Goal: Task Accomplishment & Management: Complete application form

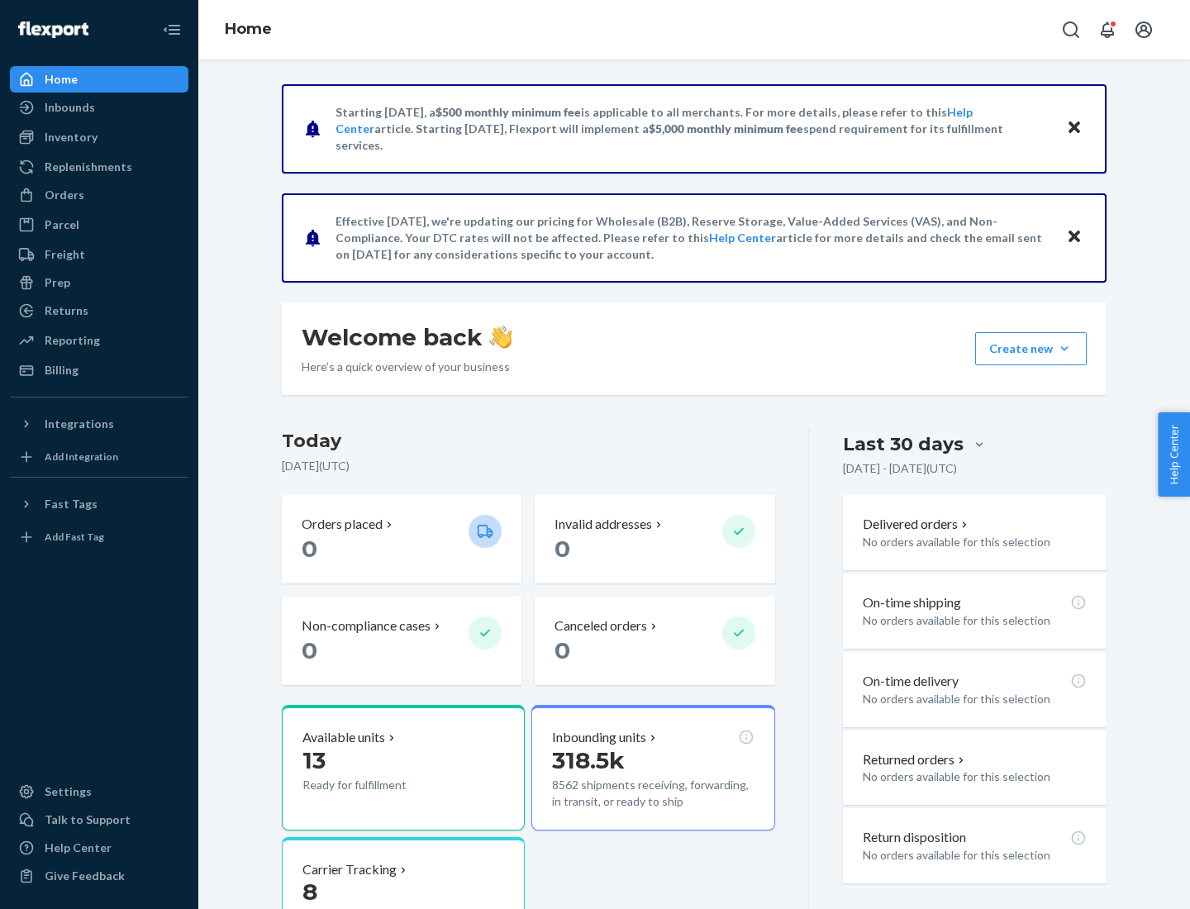
click at [1064, 349] on button "Create new Create new inbound Create new order Create new product" at bounding box center [1031, 348] width 112 height 33
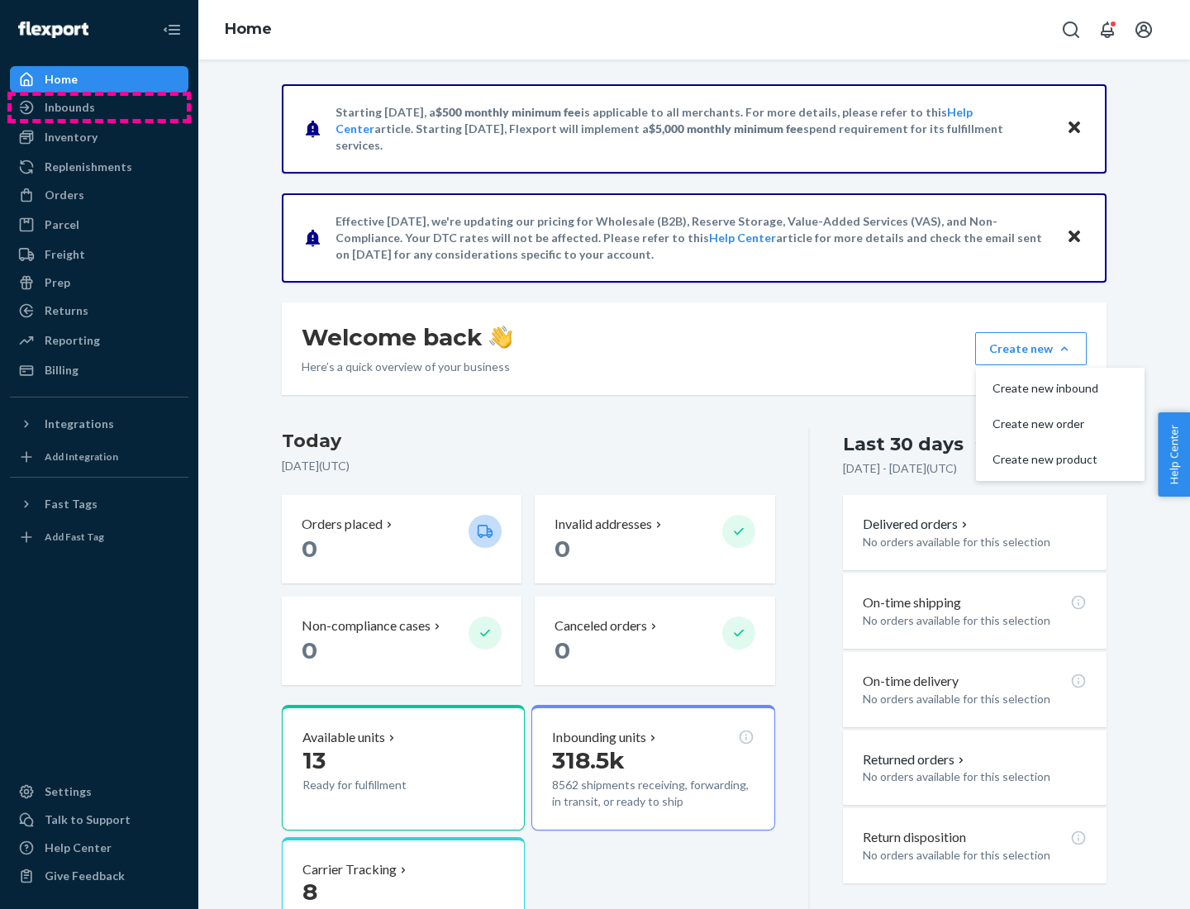
click at [99, 107] on div "Inbounds" at bounding box center [99, 107] width 175 height 23
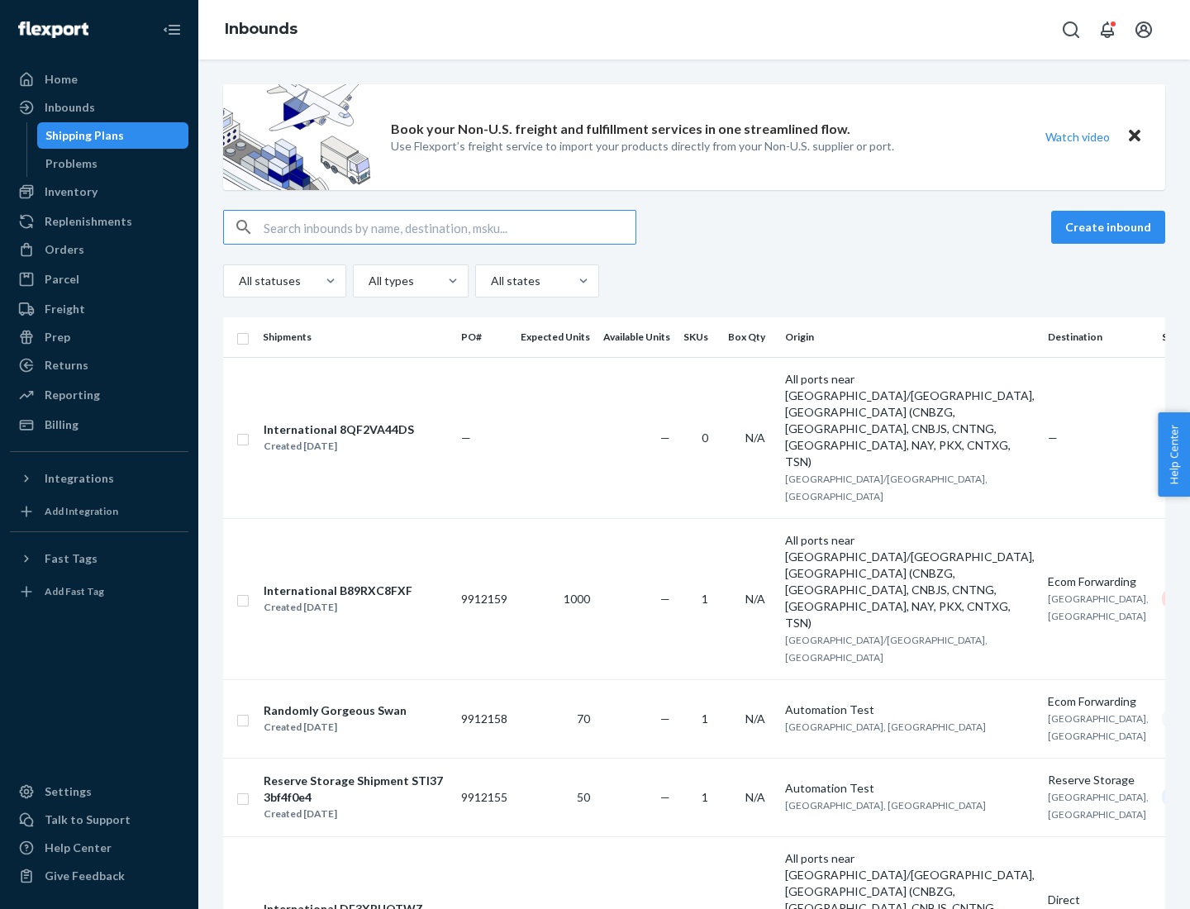
click at [1111, 227] on button "Create inbound" at bounding box center [1108, 227] width 114 height 33
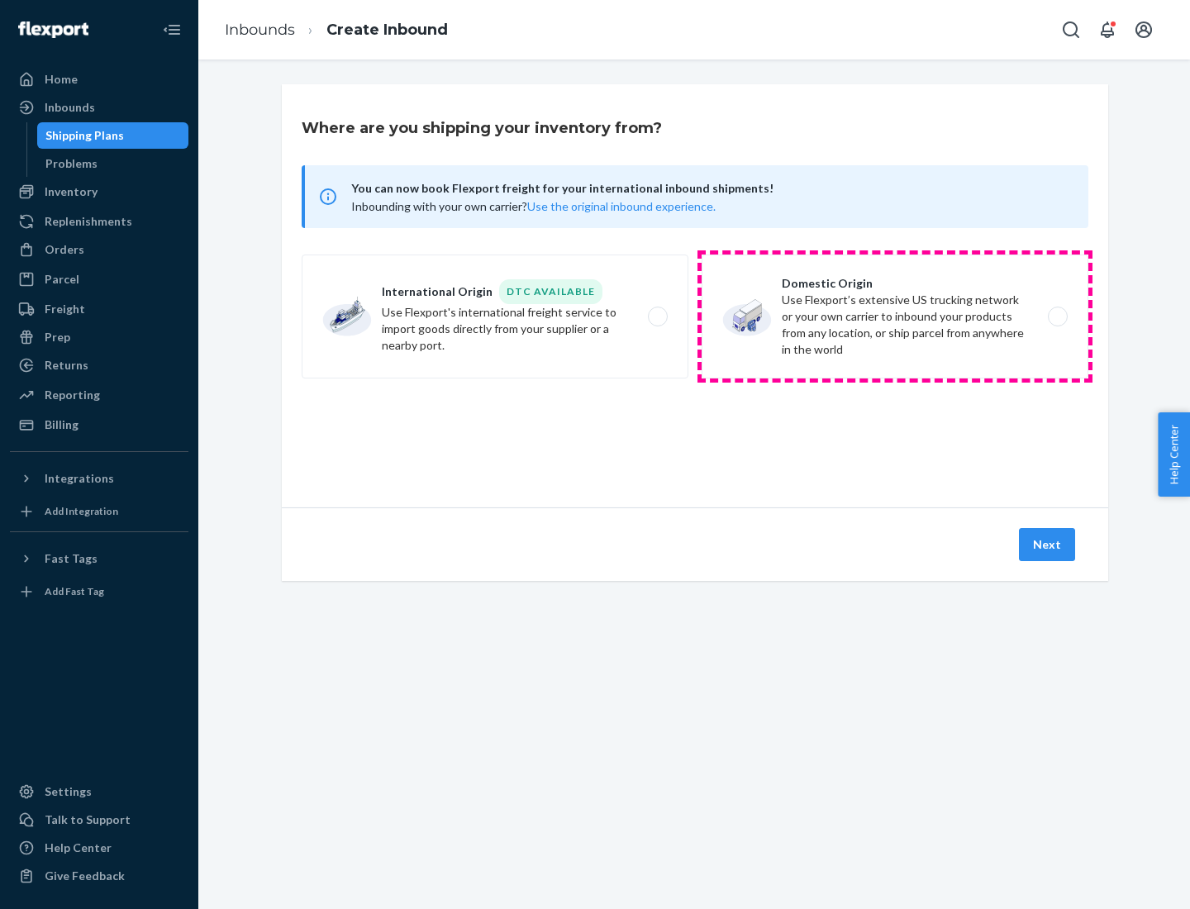
click at [895, 316] on label "Domestic Origin Use Flexport’s extensive US trucking network or your own carrie…" at bounding box center [895, 317] width 387 height 124
click at [1057, 316] on input "Domestic Origin Use Flexport’s extensive US trucking network or your own carrie…" at bounding box center [1062, 317] width 11 height 11
radio input "true"
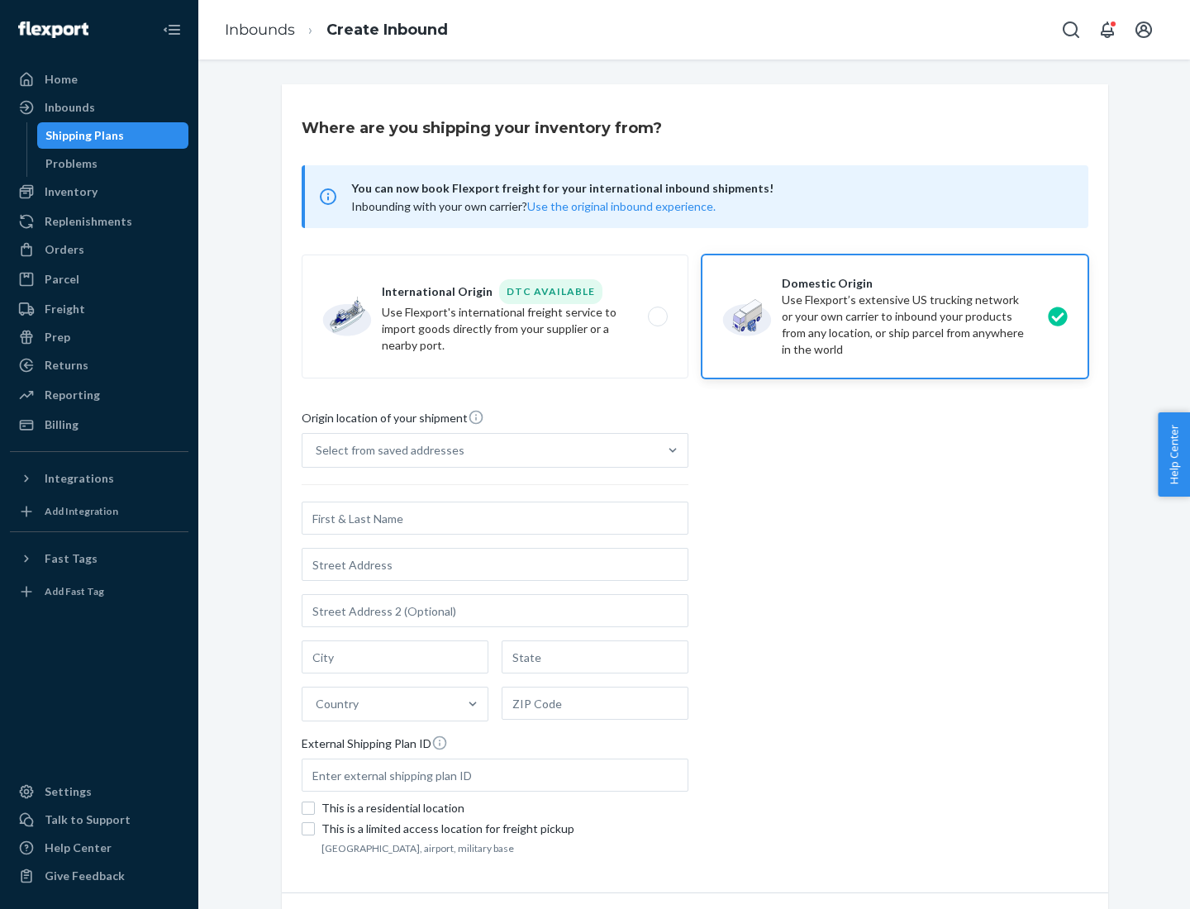
click at [386, 450] on div "Select from saved addresses" at bounding box center [390, 450] width 149 height 17
click at [317, 450] on input "Select from saved addresses" at bounding box center [317, 450] width 2 height 17
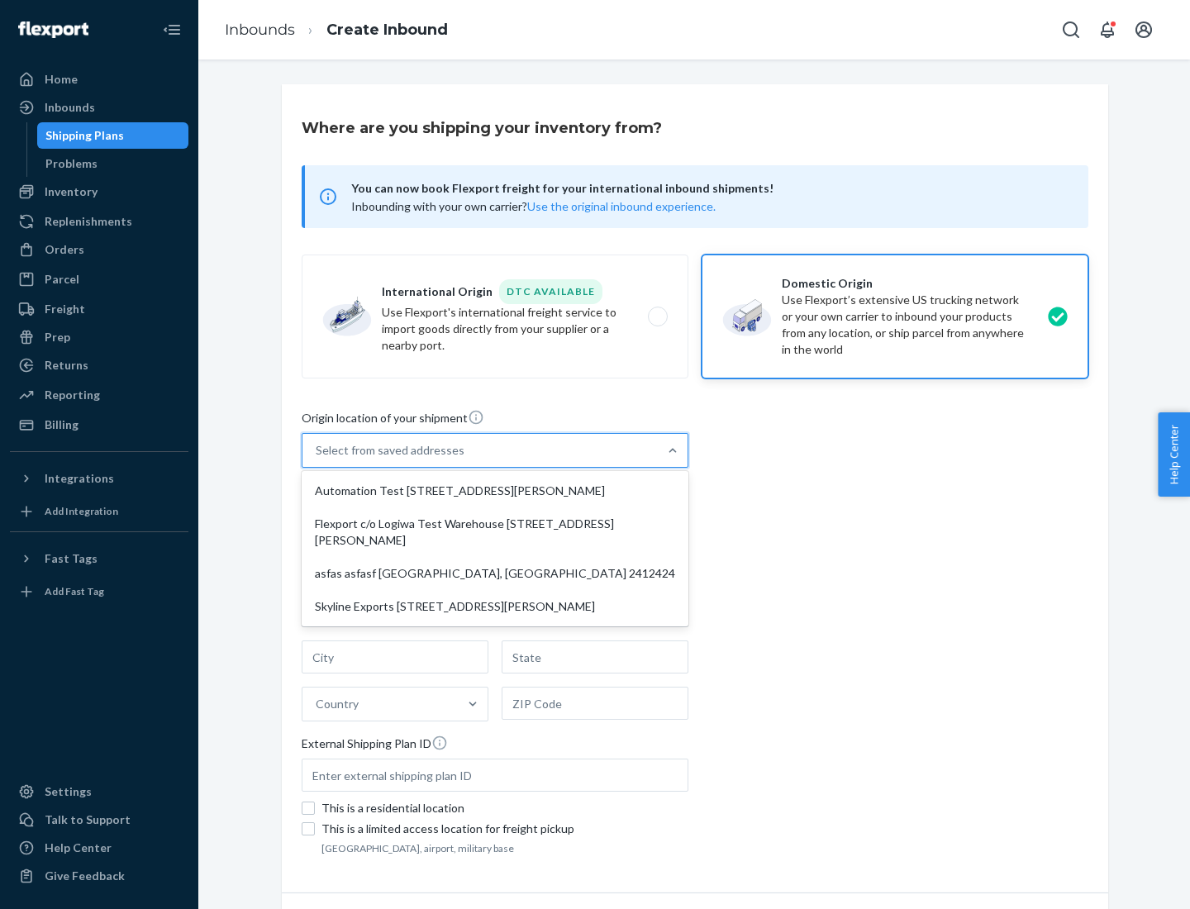
scroll to position [7, 0]
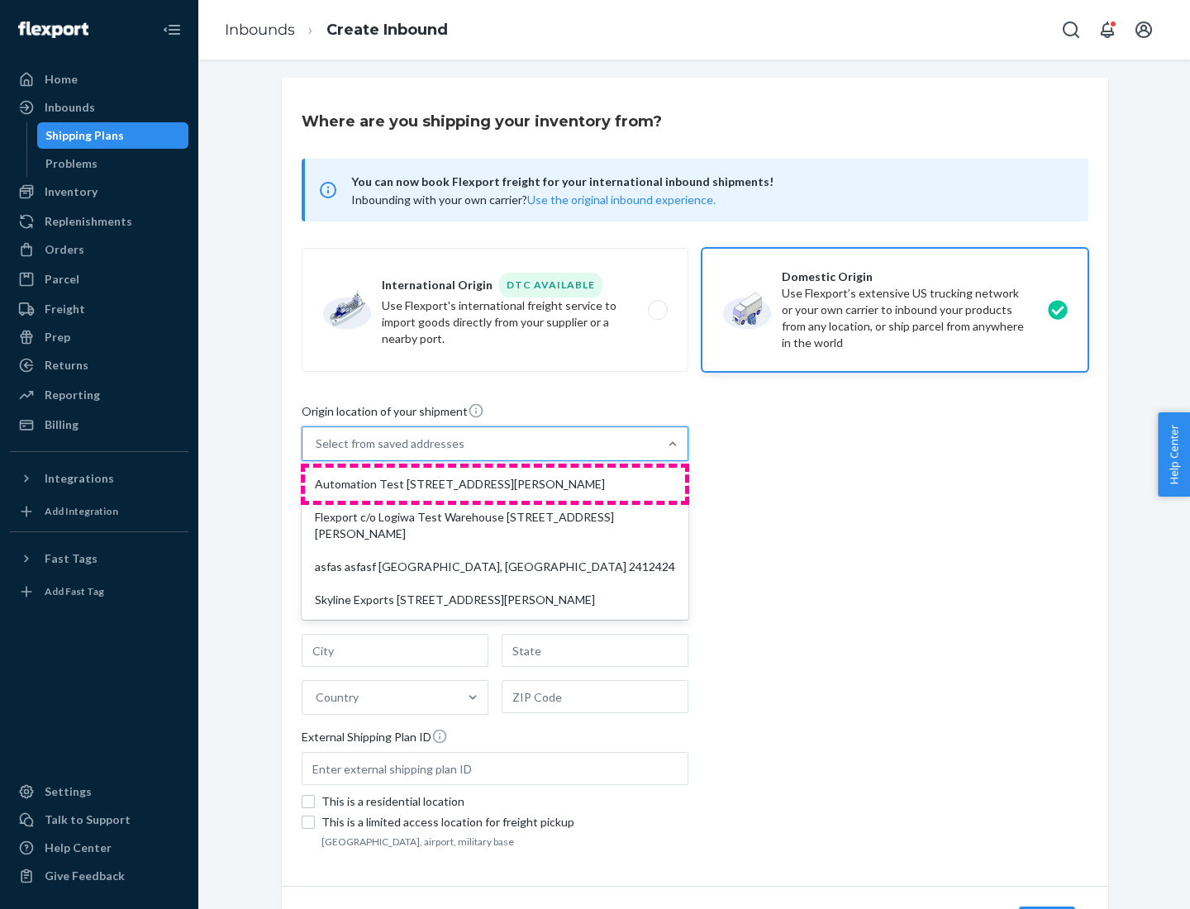
click at [495, 484] on div "Automation Test [STREET_ADDRESS][PERSON_NAME]" at bounding box center [495, 484] width 380 height 33
click at [317, 452] on input "option Automation Test [STREET_ADDRESS][PERSON_NAME] focused, 1 of 4. 4 results…" at bounding box center [317, 443] width 2 height 17
type input "Automation Test"
type input "9th Floor"
type input "[GEOGRAPHIC_DATA]"
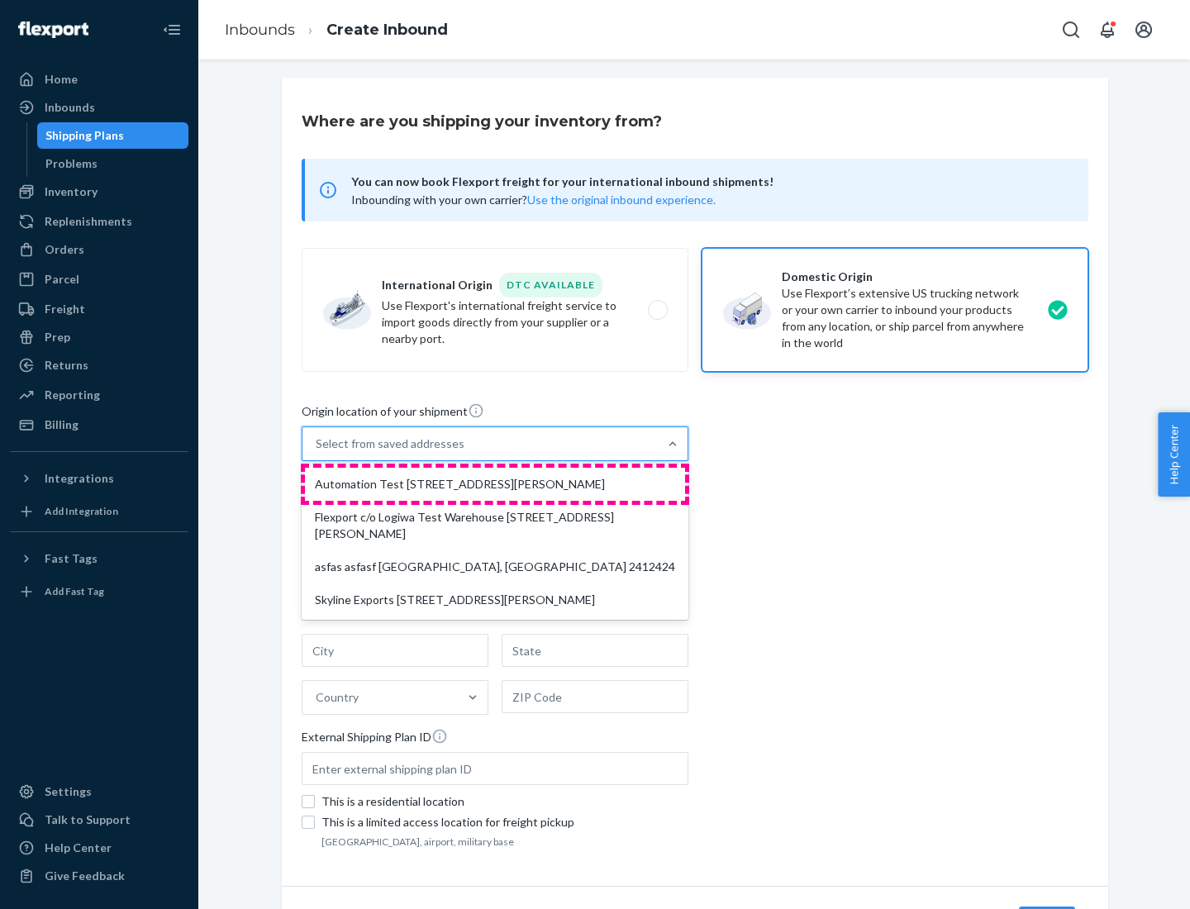
type input "CA"
type input "94104"
type input "[STREET_ADDRESS][PERSON_NAME]"
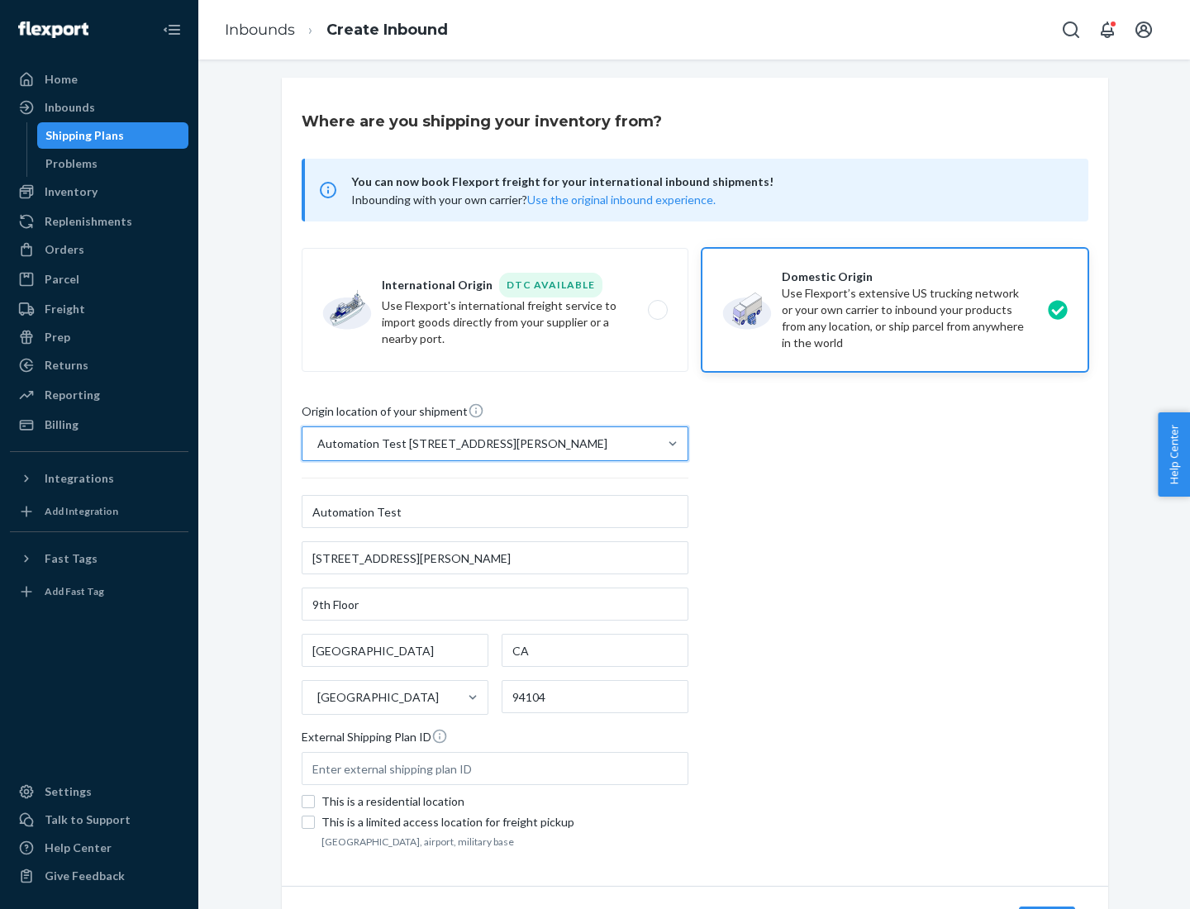
scroll to position [97, 0]
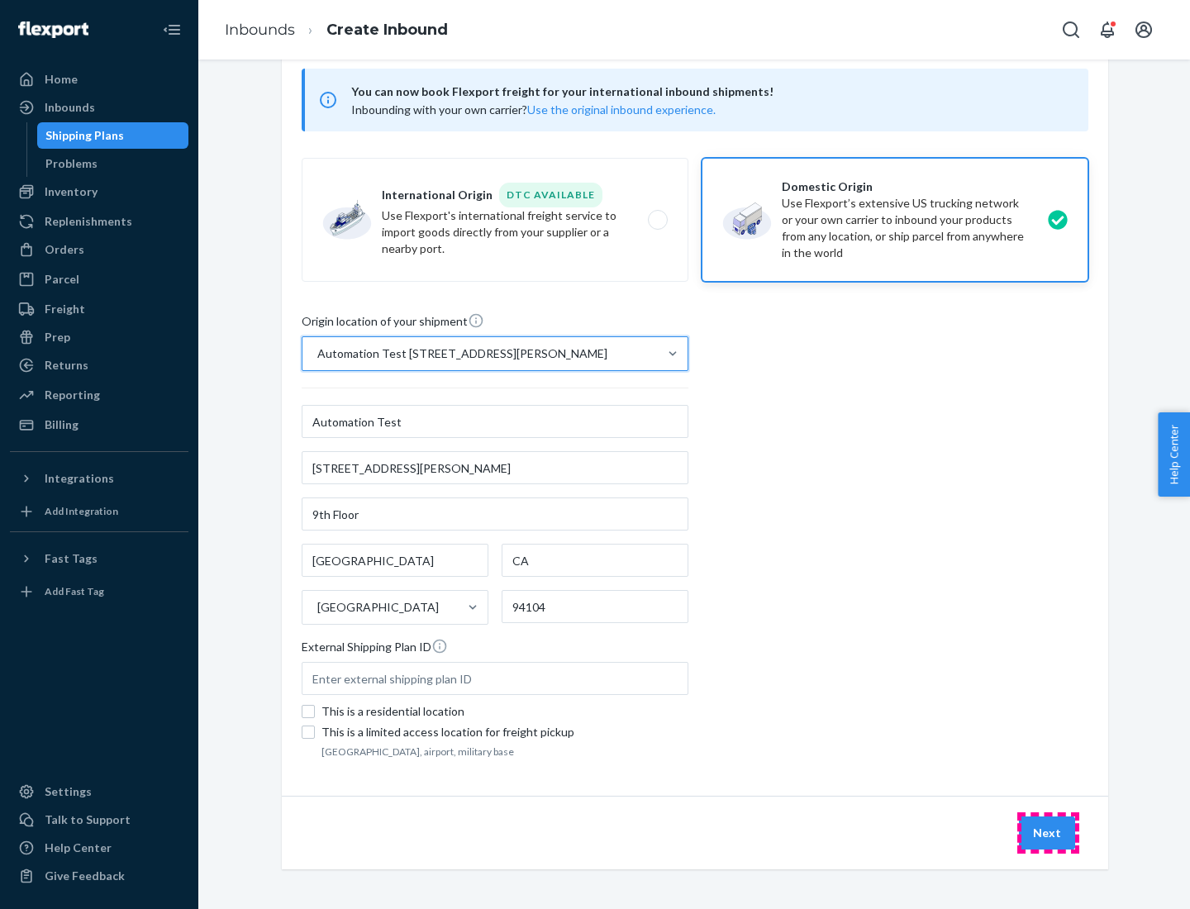
click at [1048, 833] on button "Next" at bounding box center [1047, 832] width 56 height 33
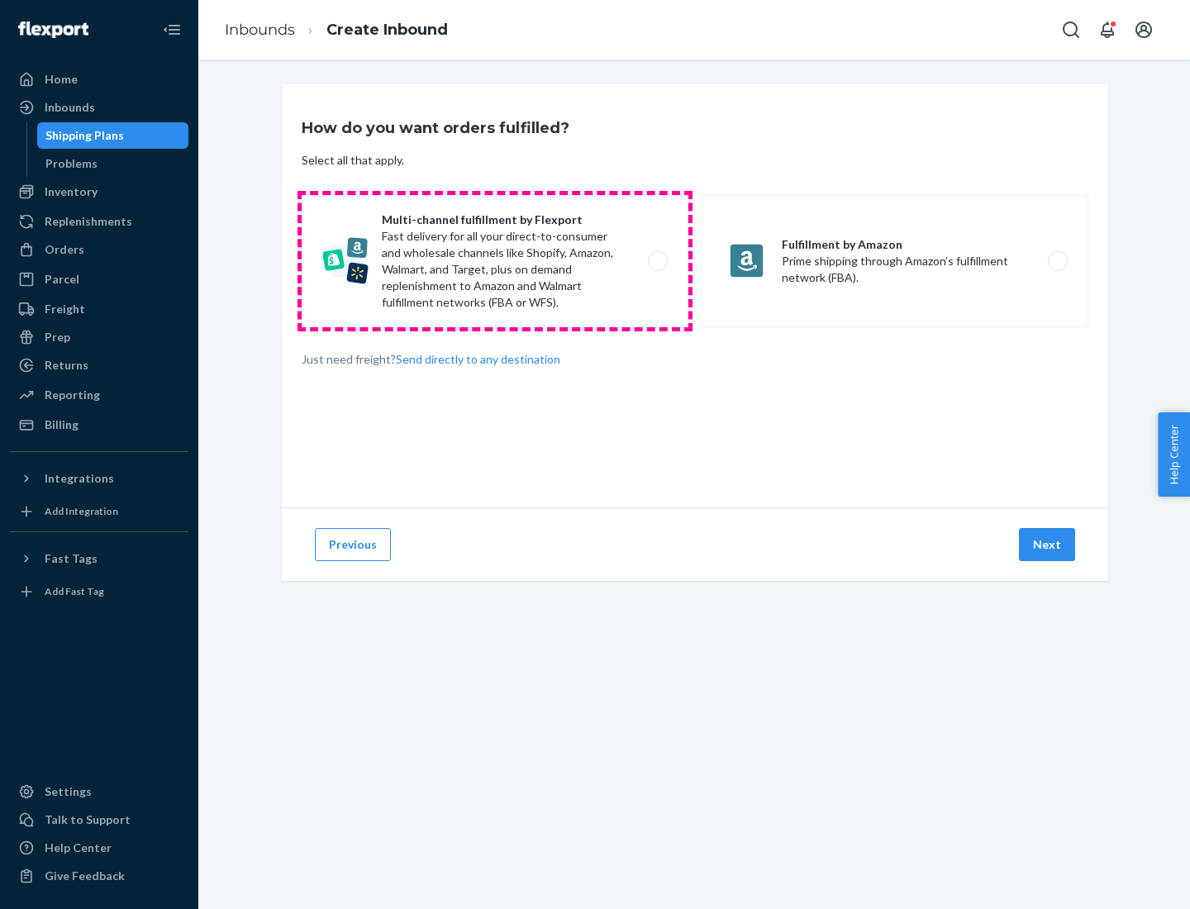
click at [495, 261] on label "Multi-channel fulfillment by Flexport Fast delivery for all your direct-to-cons…" at bounding box center [495, 261] width 387 height 132
click at [657, 261] on input "Multi-channel fulfillment by Flexport Fast delivery for all your direct-to-cons…" at bounding box center [662, 261] width 11 height 11
radio input "true"
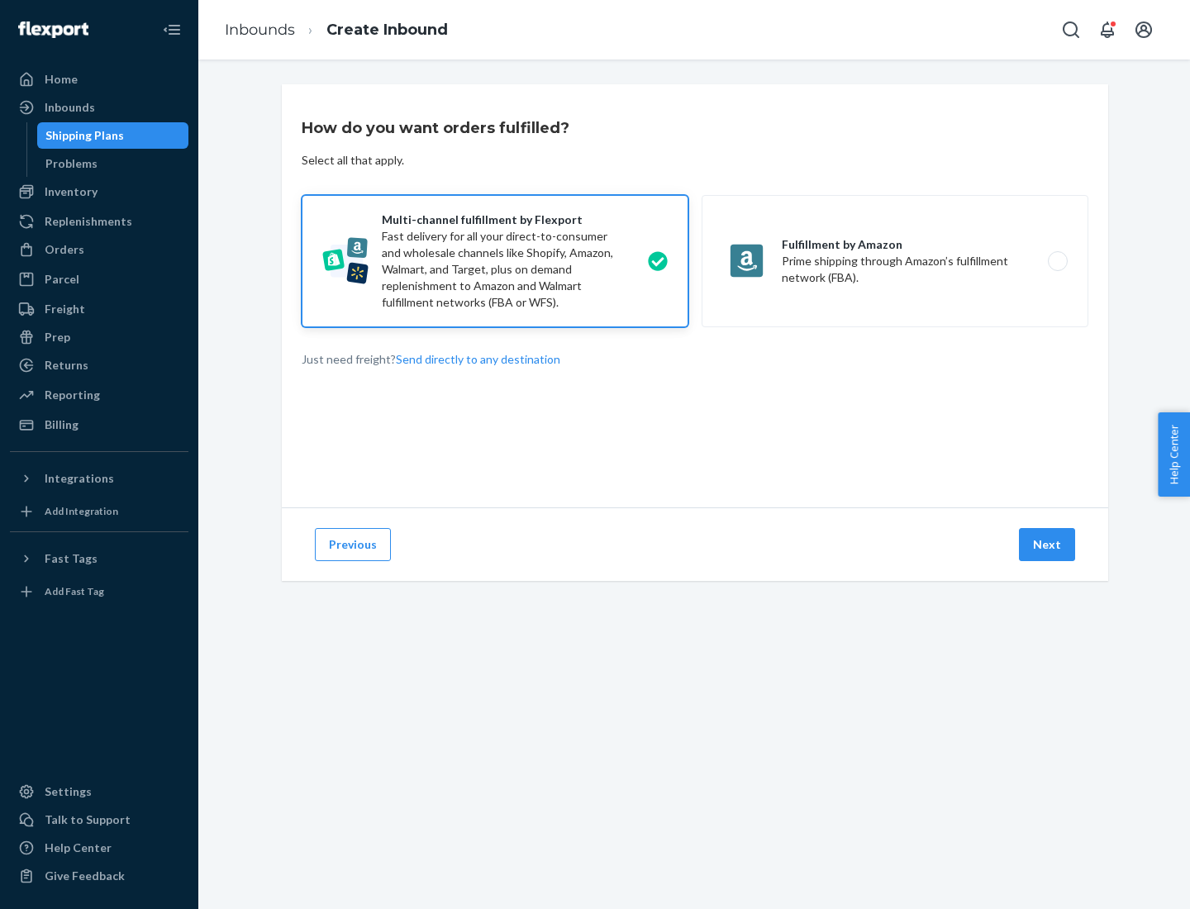
click at [1048, 545] on button "Next" at bounding box center [1047, 544] width 56 height 33
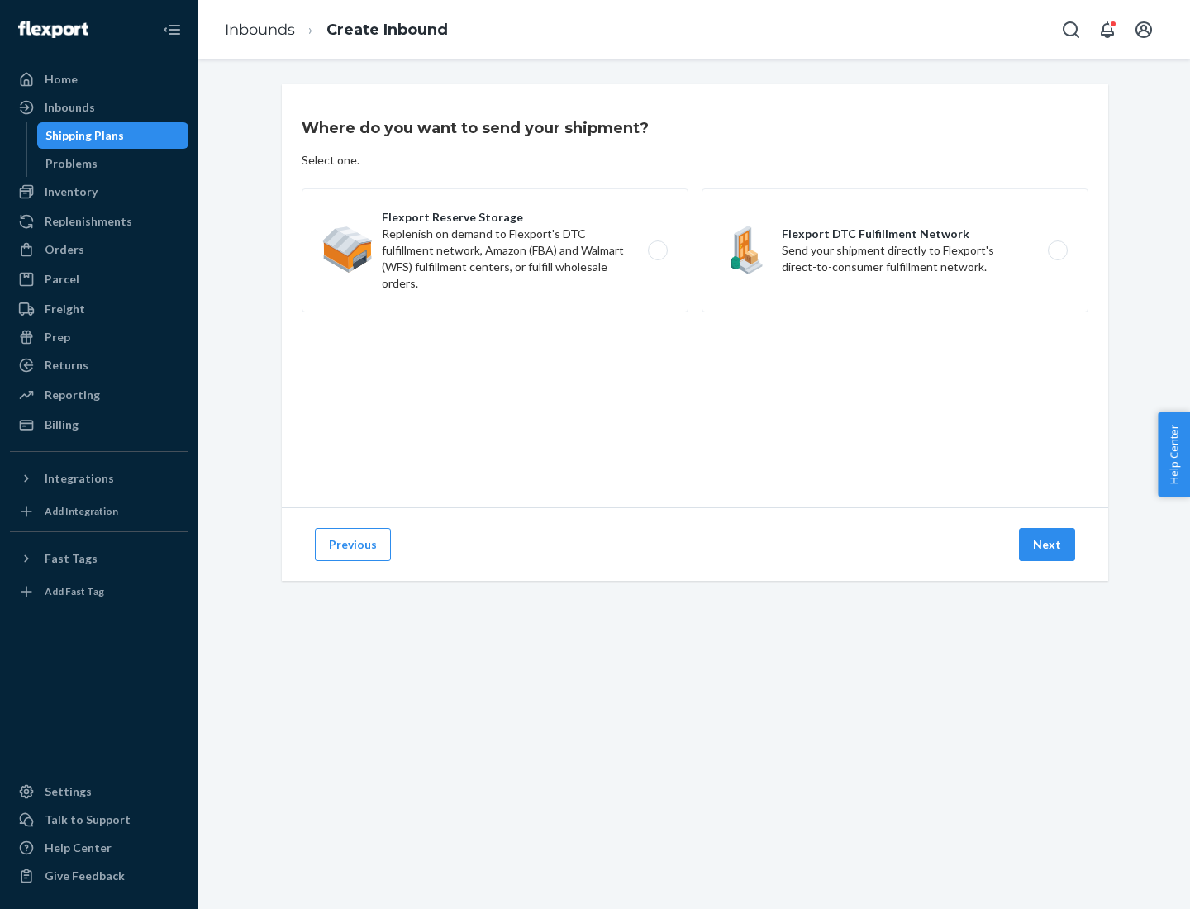
click at [895, 250] on label "Flexport DTC Fulfillment Network Send your shipment directly to Flexport's dire…" at bounding box center [895, 250] width 387 height 124
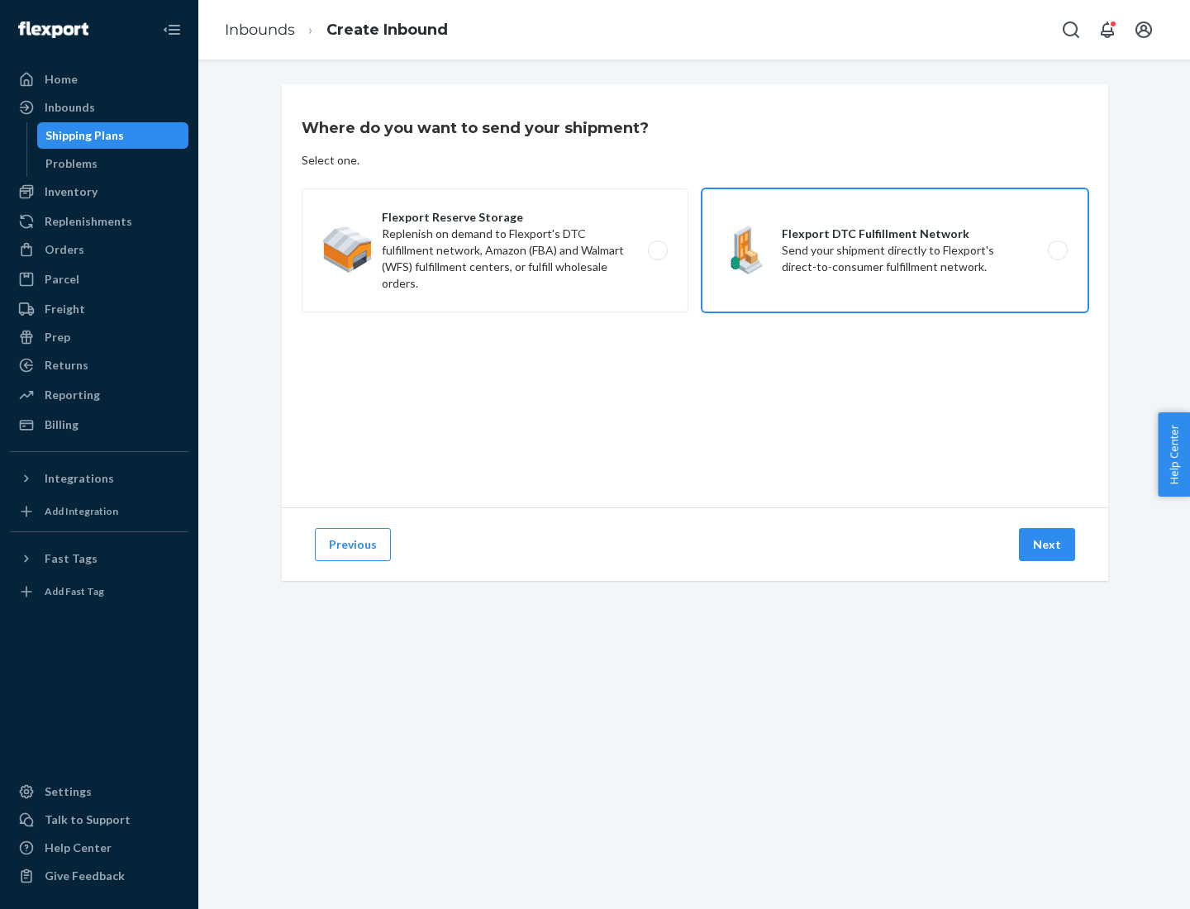
click at [1057, 250] on input "Flexport DTC Fulfillment Network Send your shipment directly to Flexport's dire…" at bounding box center [1062, 250] width 11 height 11
radio input "true"
click at [1048, 545] on button "Next" at bounding box center [1047, 544] width 56 height 33
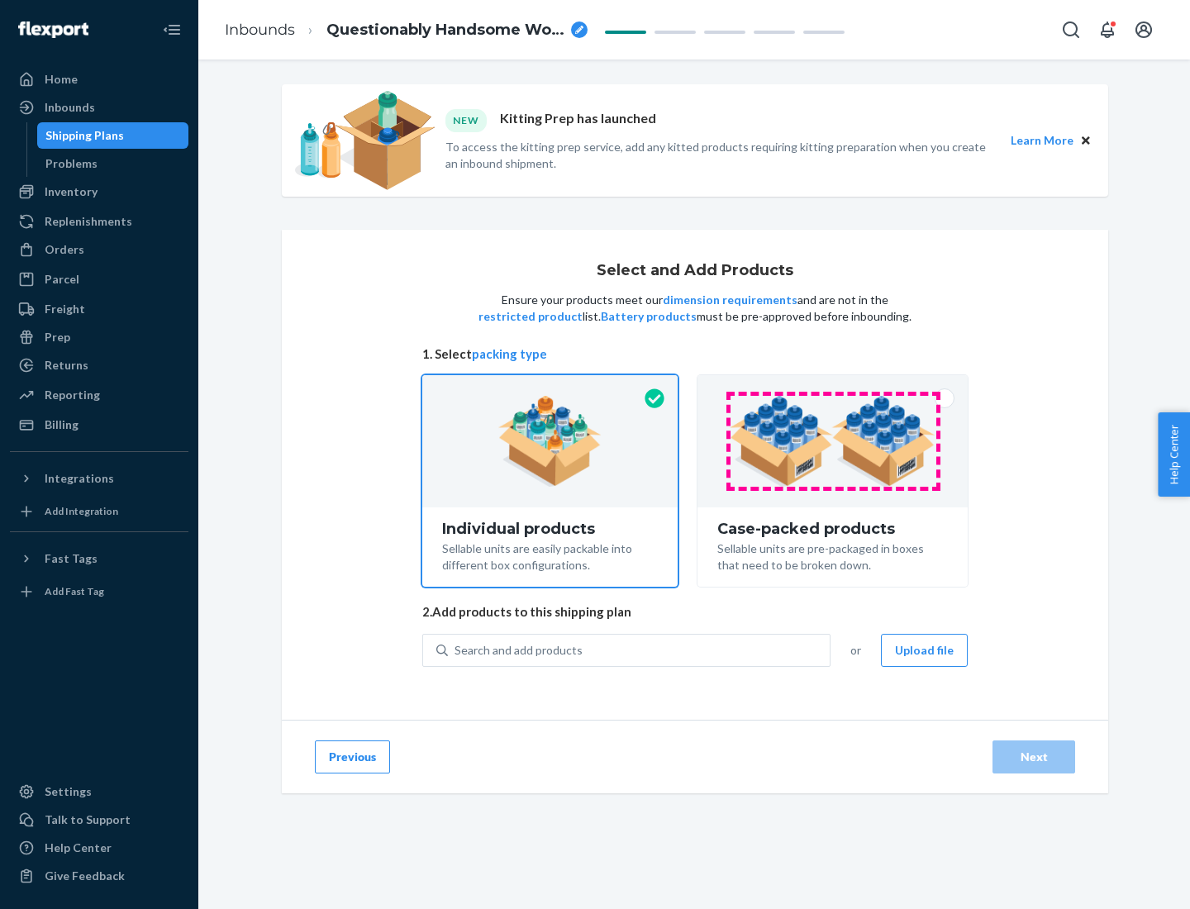
click at [833, 441] on img at bounding box center [833, 441] width 206 height 91
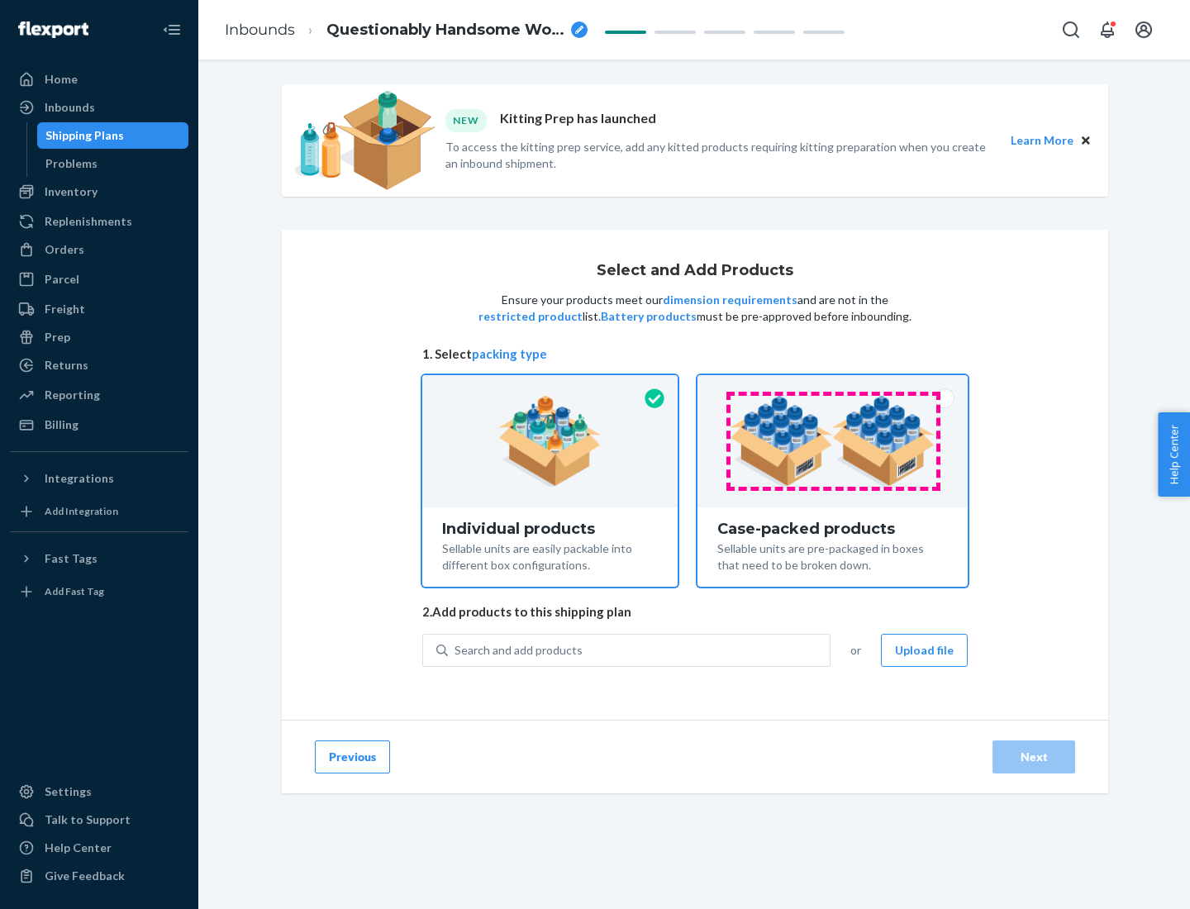
click at [833, 386] on input "Case-packed products Sellable units are pre-packaged in boxes that need to be b…" at bounding box center [832, 380] width 11 height 11
radio input "true"
radio input "false"
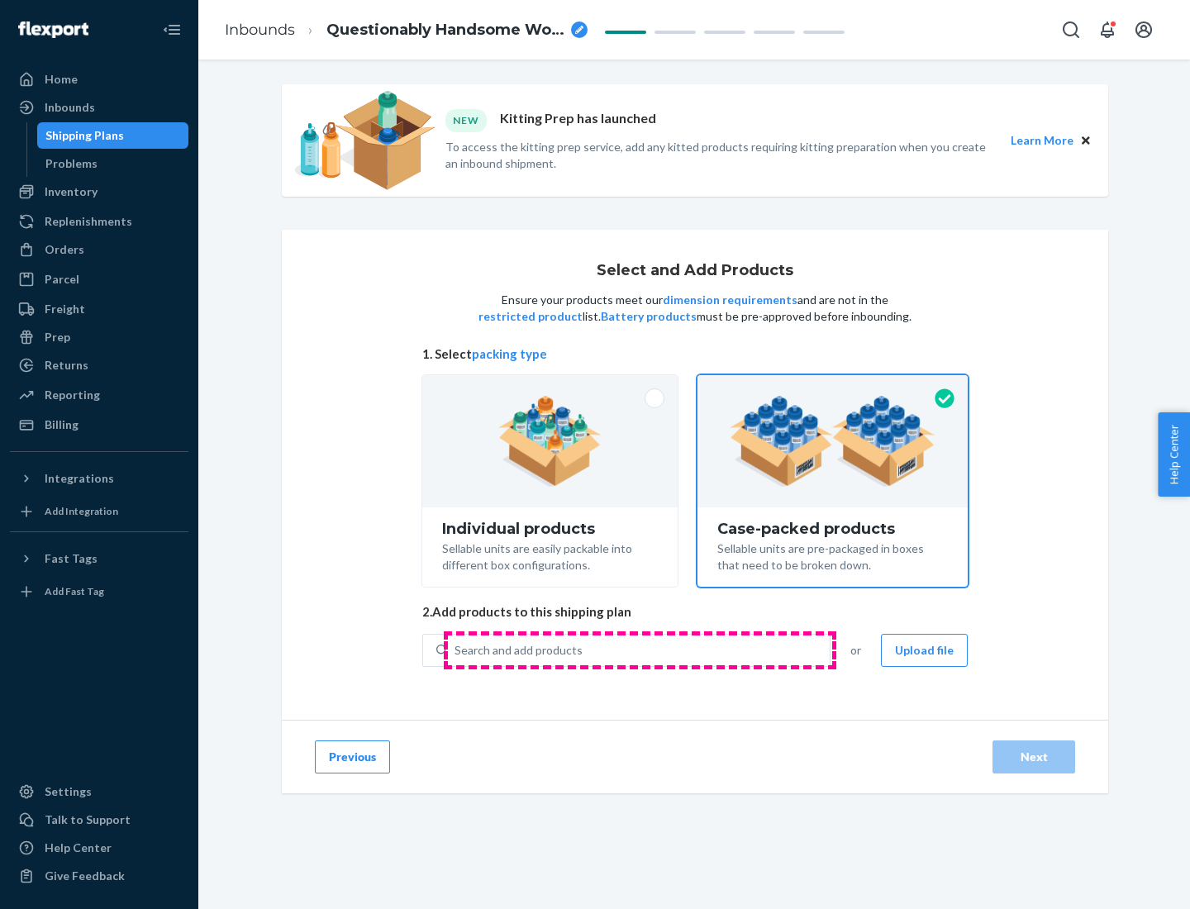
click at [640, 650] on div "Search and add products" at bounding box center [639, 650] width 382 height 30
click at [456, 650] on input "Search and add products" at bounding box center [455, 650] width 2 height 17
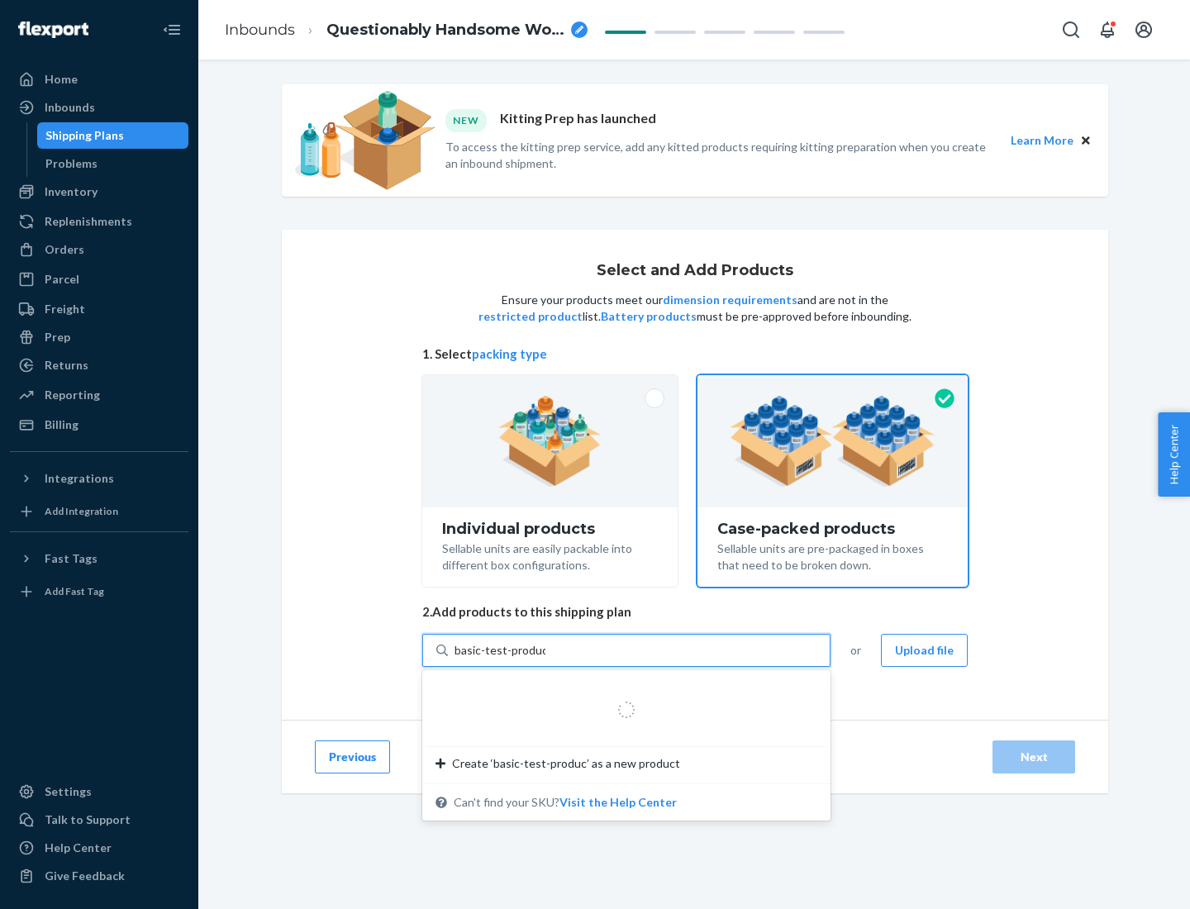
type input "basic-test-product-1"
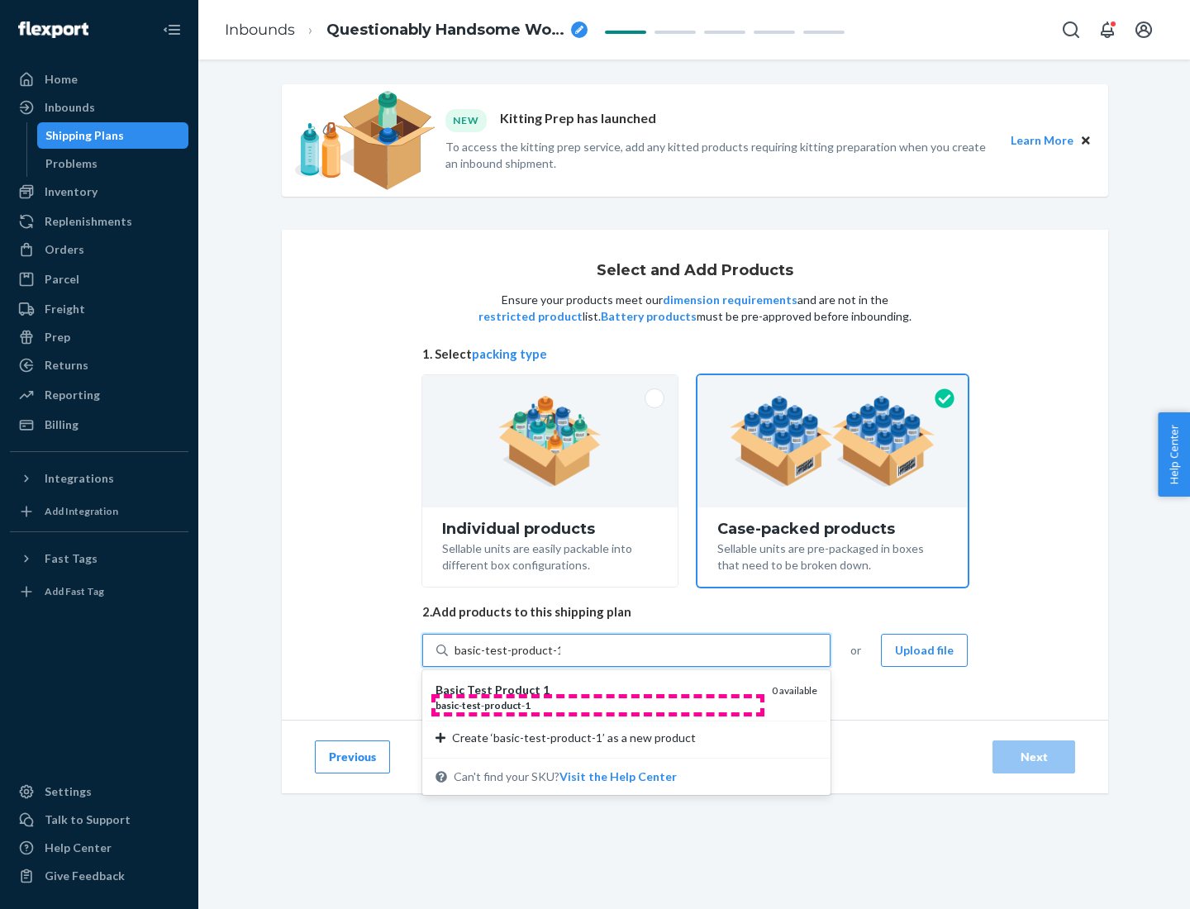
click at [597, 705] on div "basic - test - product - 1" at bounding box center [596, 705] width 323 height 14
click at [560, 659] on input "basic-test-product-1" at bounding box center [507, 650] width 106 height 17
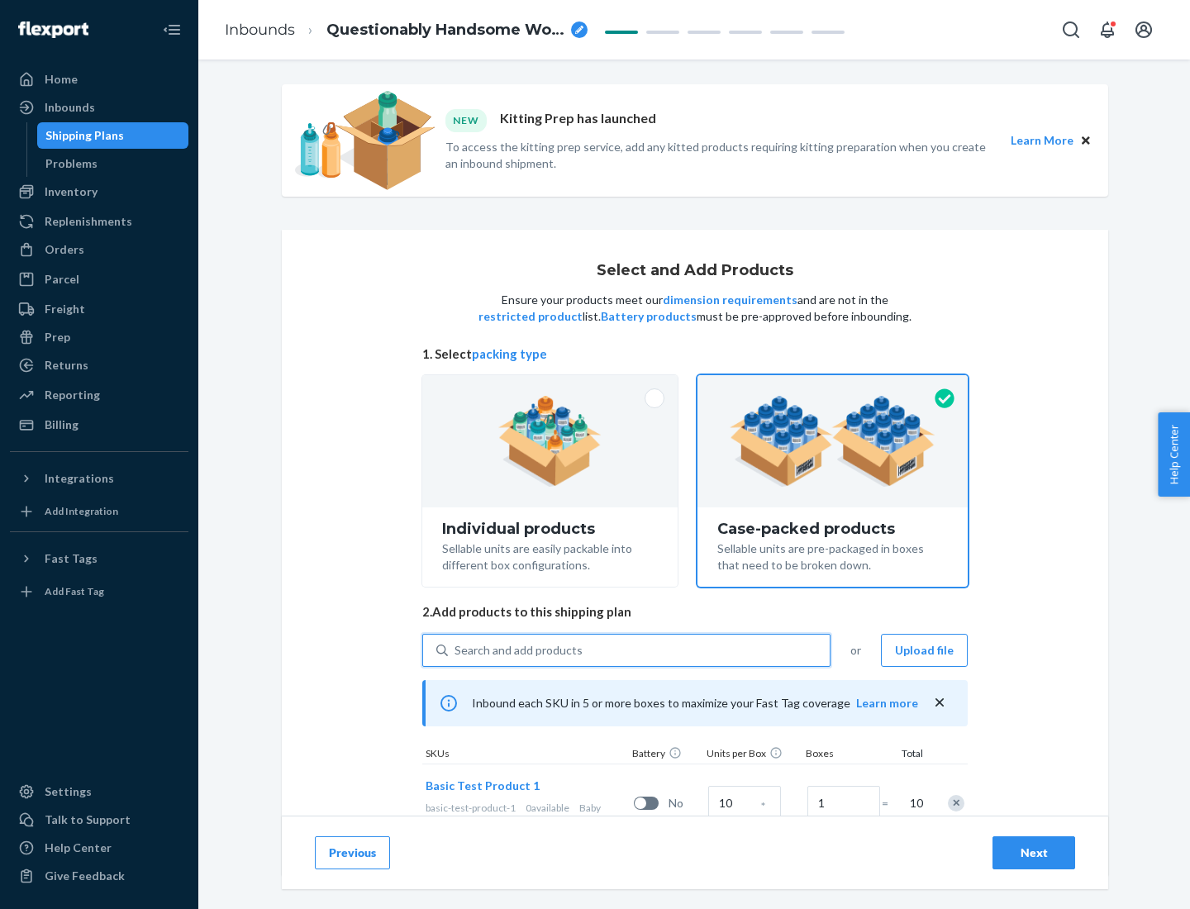
scroll to position [59, 0]
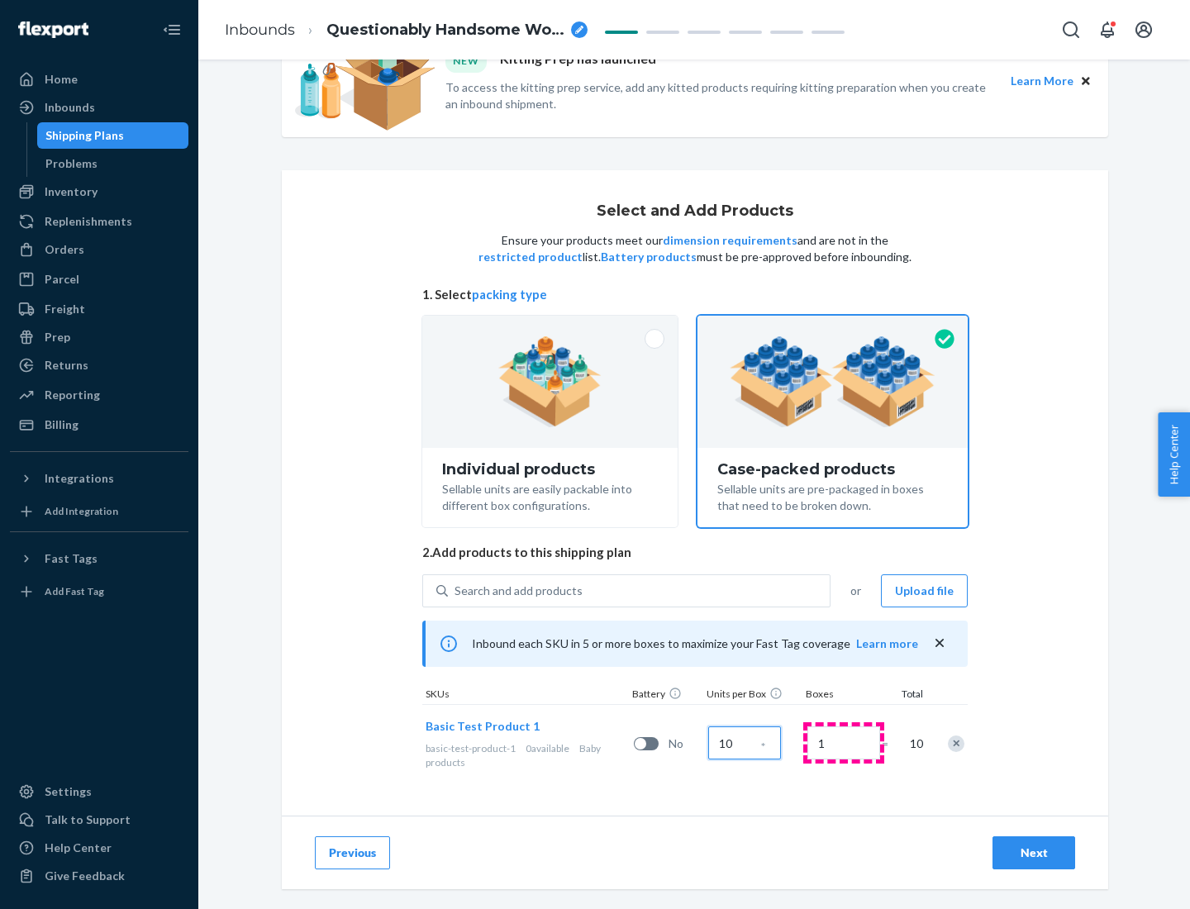
type input "10"
type input "7"
click at [1034, 853] on div "Next" at bounding box center [1034, 853] width 55 height 17
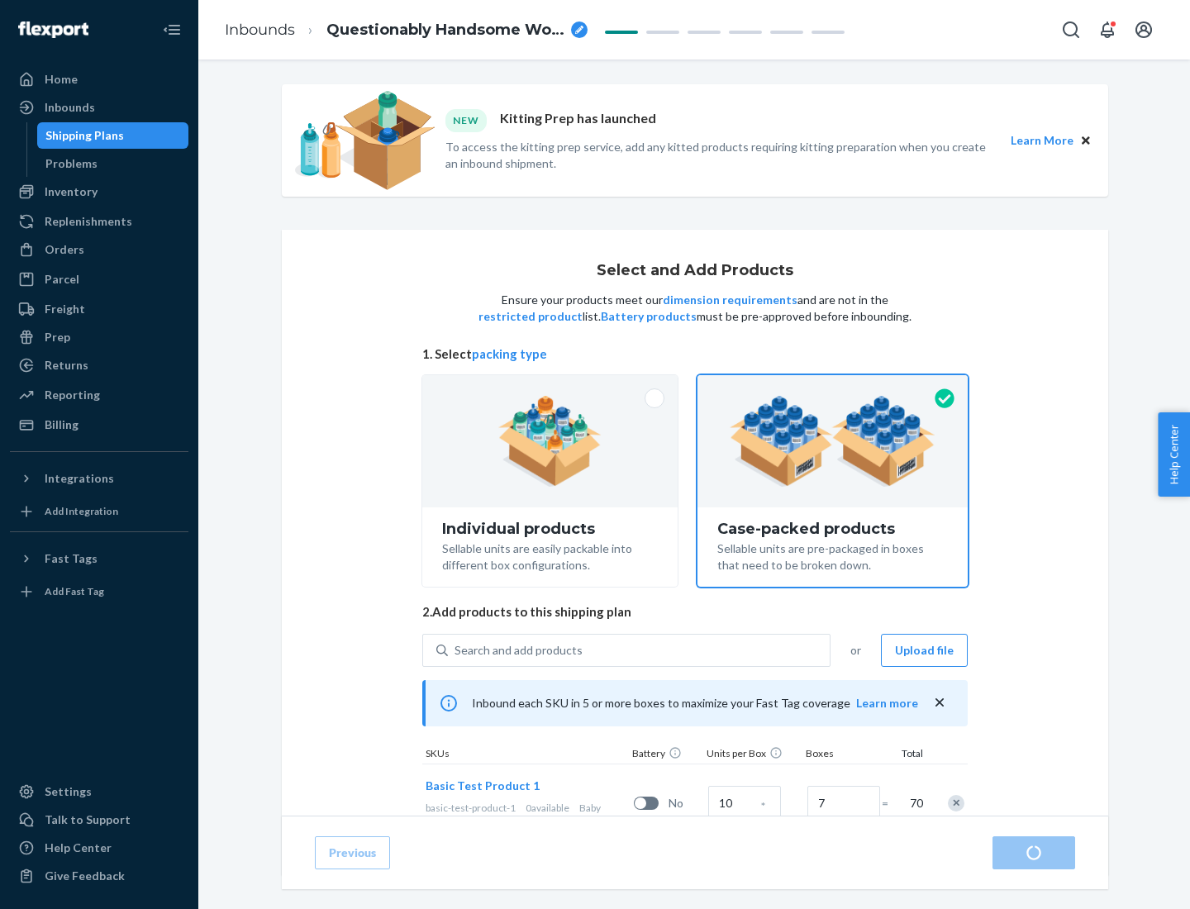
radio input "true"
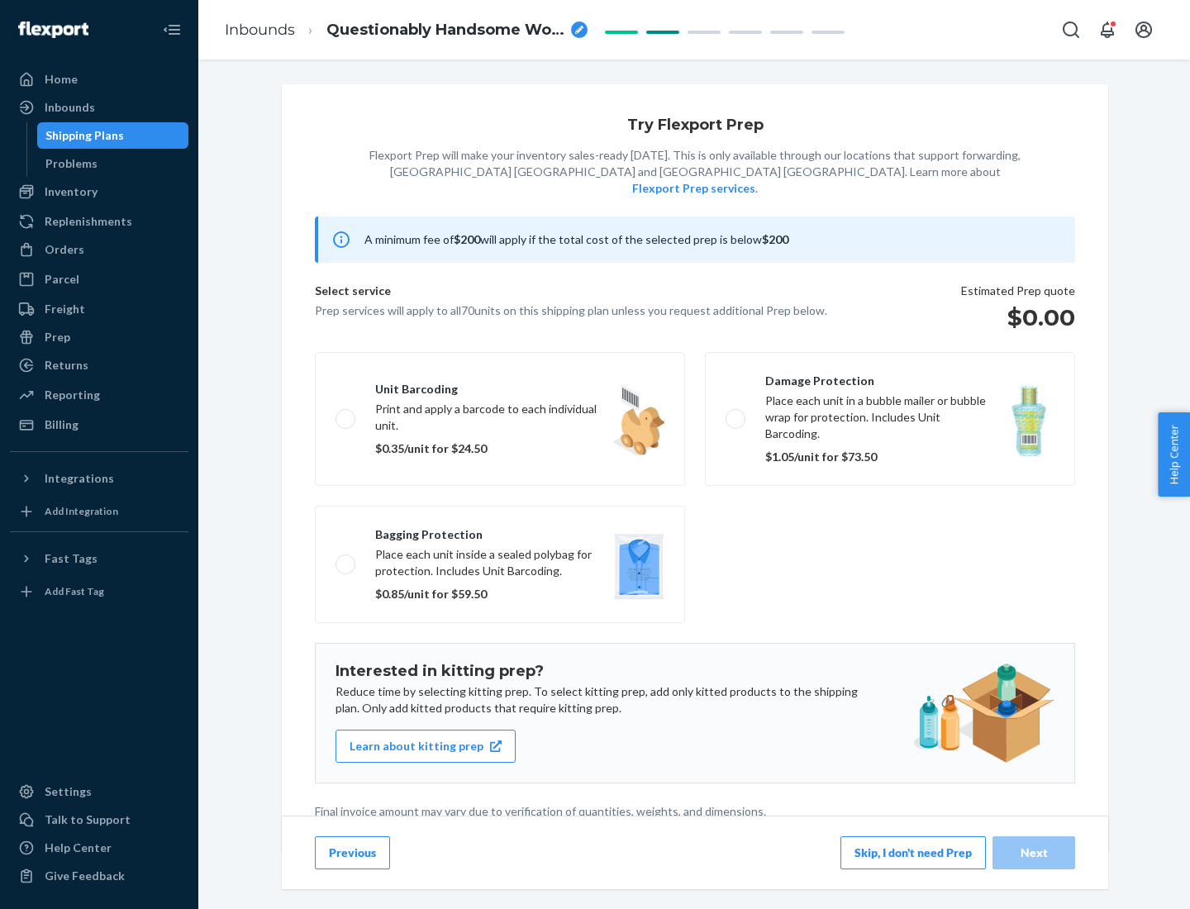
scroll to position [4, 0]
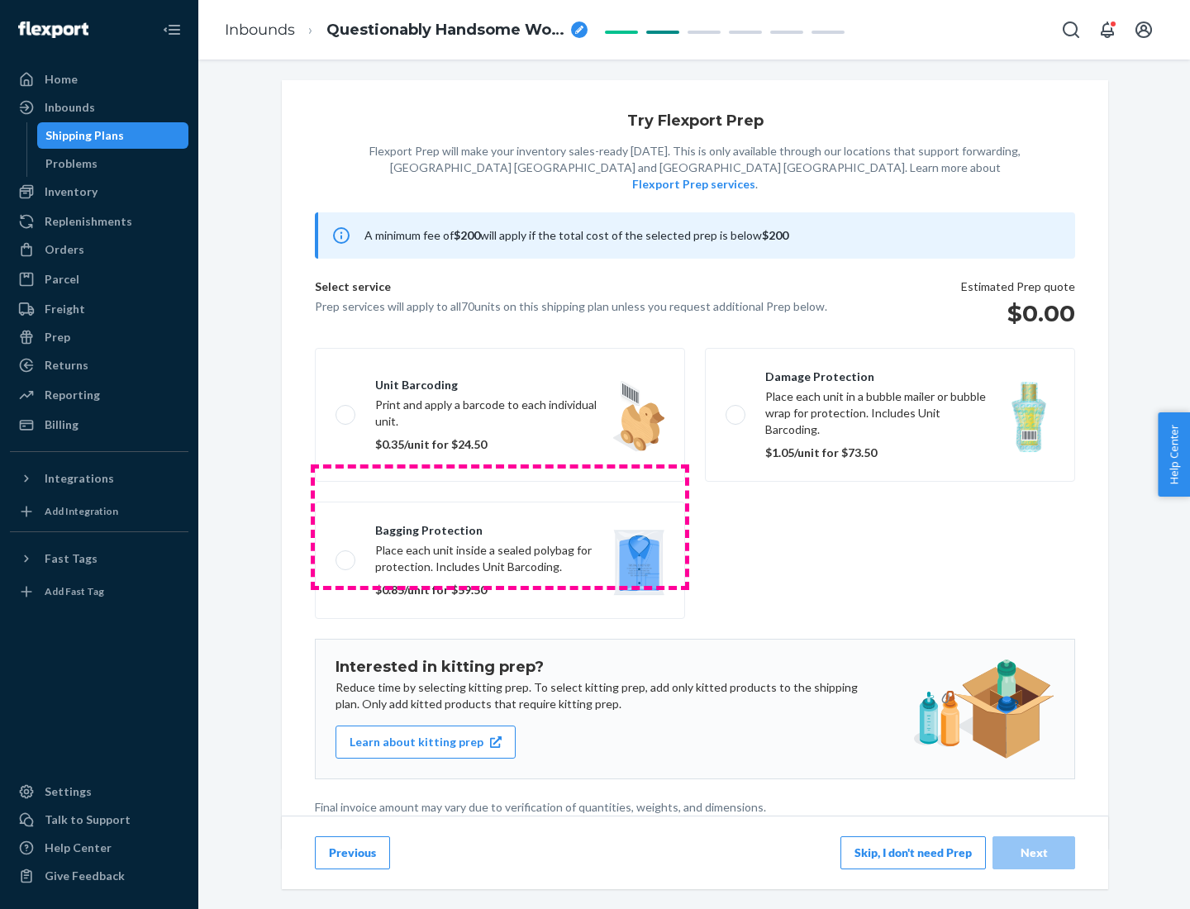
click at [500, 526] on label "Bagging protection Place each unit inside a sealed polybag for protection. Incl…" at bounding box center [500, 560] width 370 height 117
click at [346, 554] on input "Bagging protection Place each unit inside a sealed polybag for protection. Incl…" at bounding box center [341, 559] width 11 height 11
checkbox input "true"
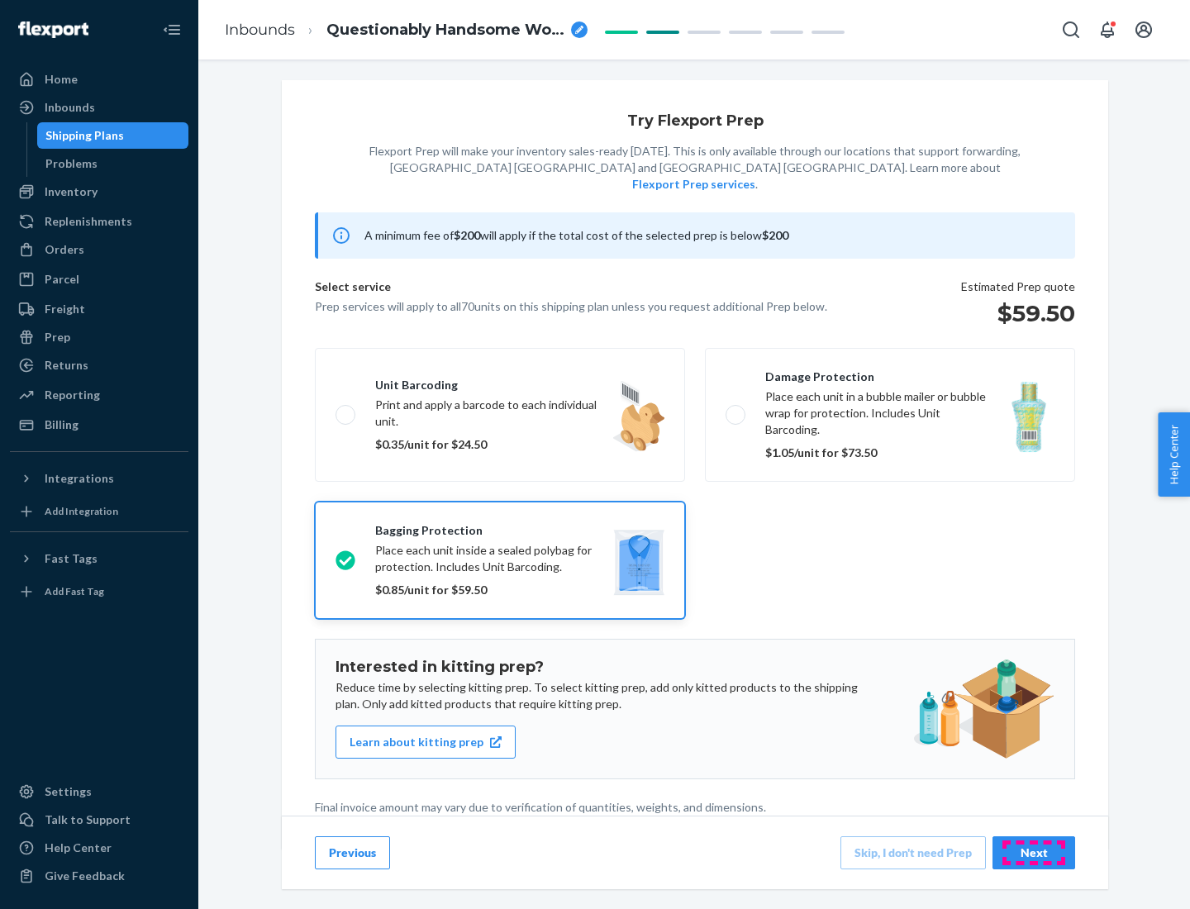
click at [1034, 852] on div "Next" at bounding box center [1034, 853] width 55 height 17
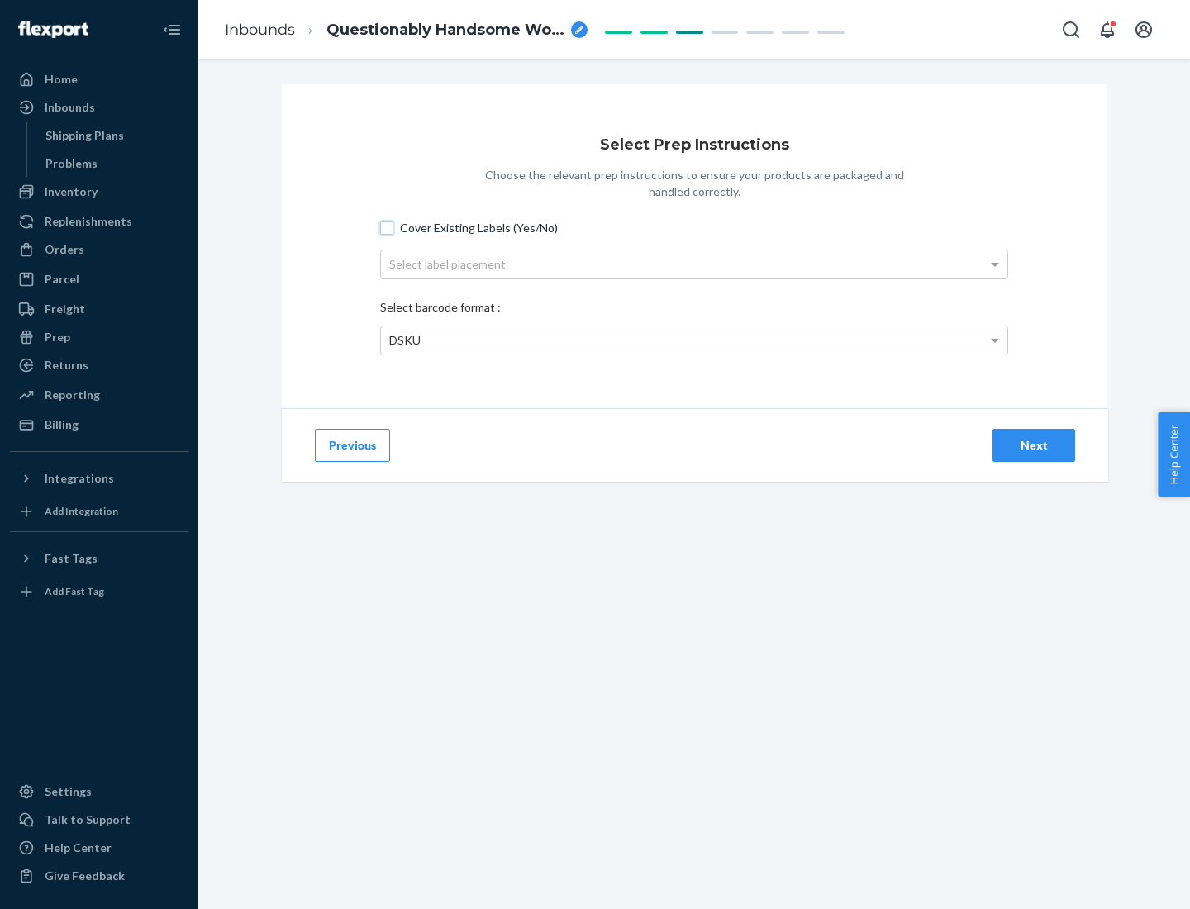
click at [387, 227] on input "Cover Existing Labels (Yes/No)" at bounding box center [386, 227] width 13 height 13
checkbox input "true"
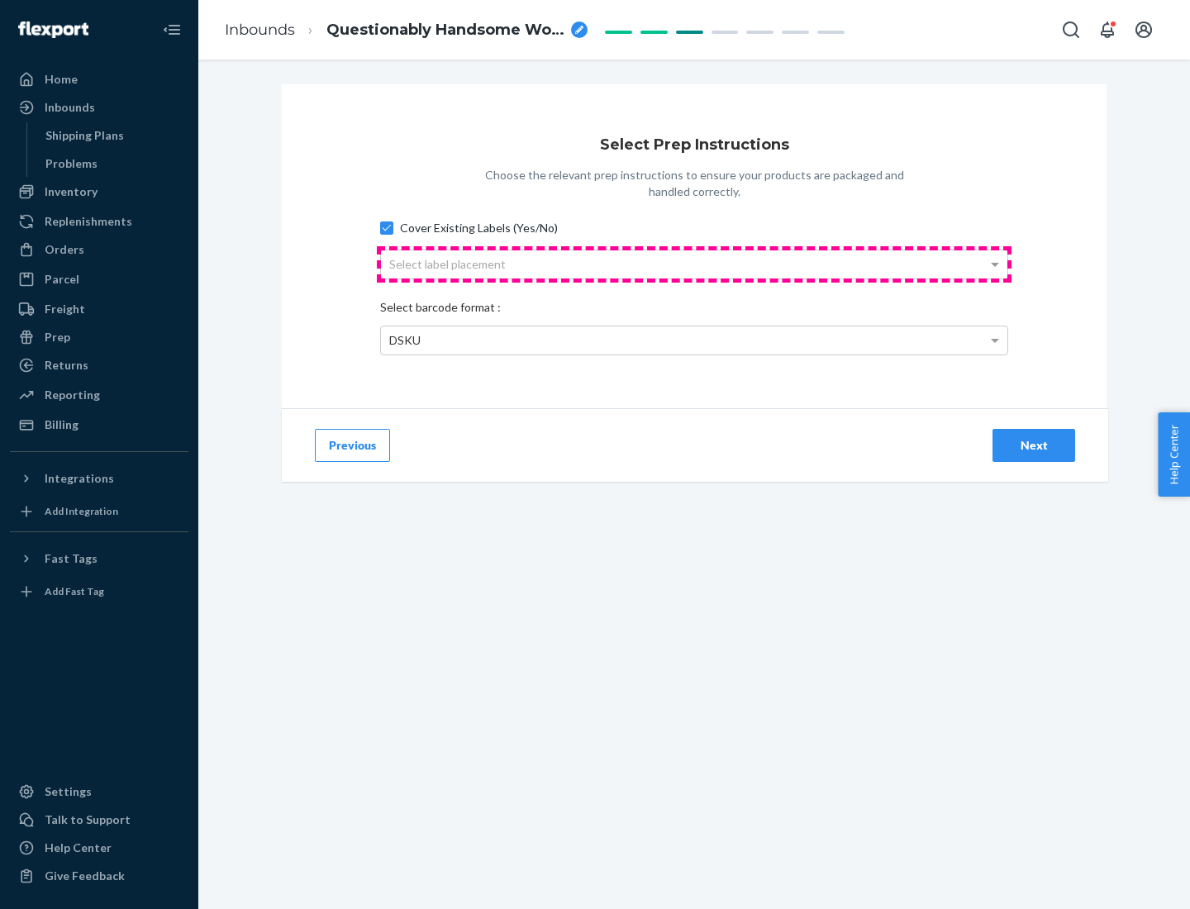
click at [694, 264] on div "Select label placement" at bounding box center [694, 264] width 626 height 28
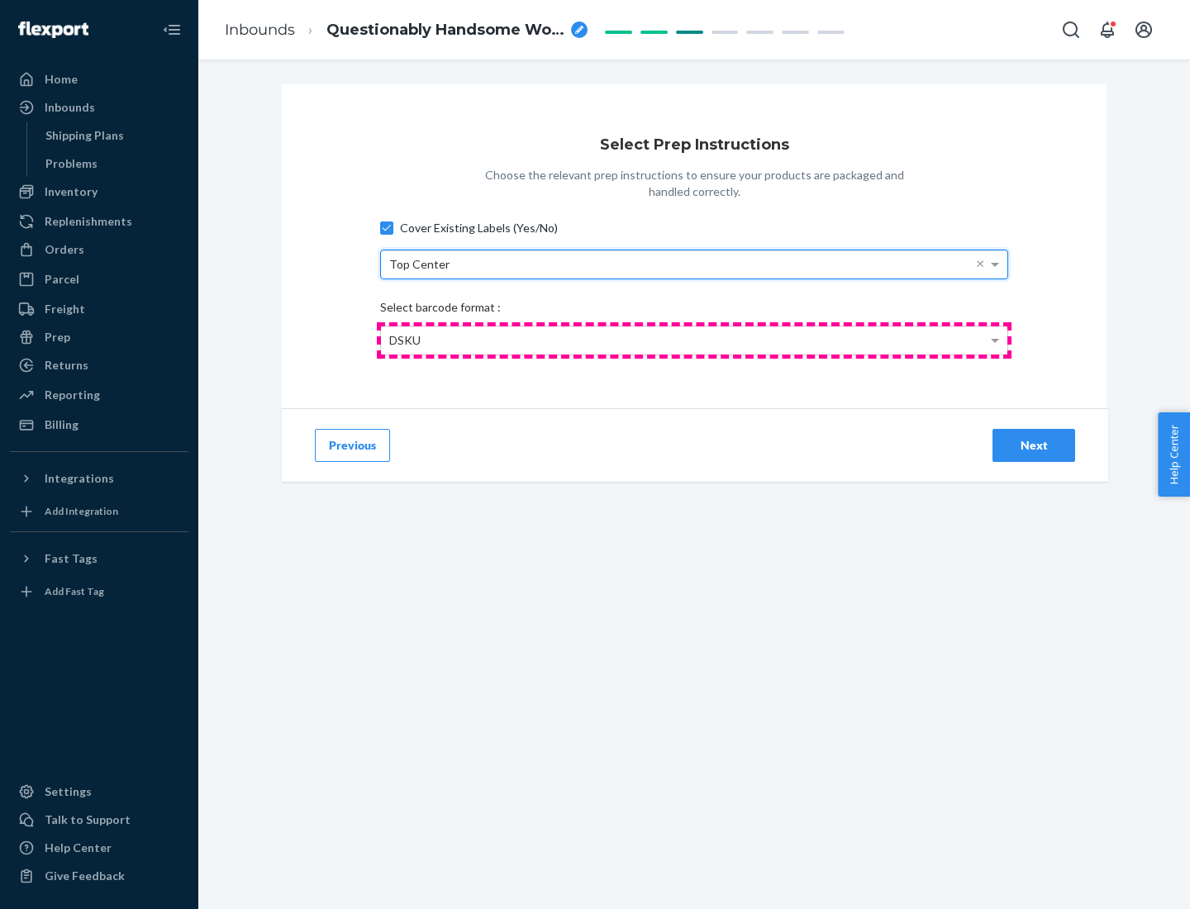
click at [694, 340] on div "DSKU" at bounding box center [694, 340] width 626 height 28
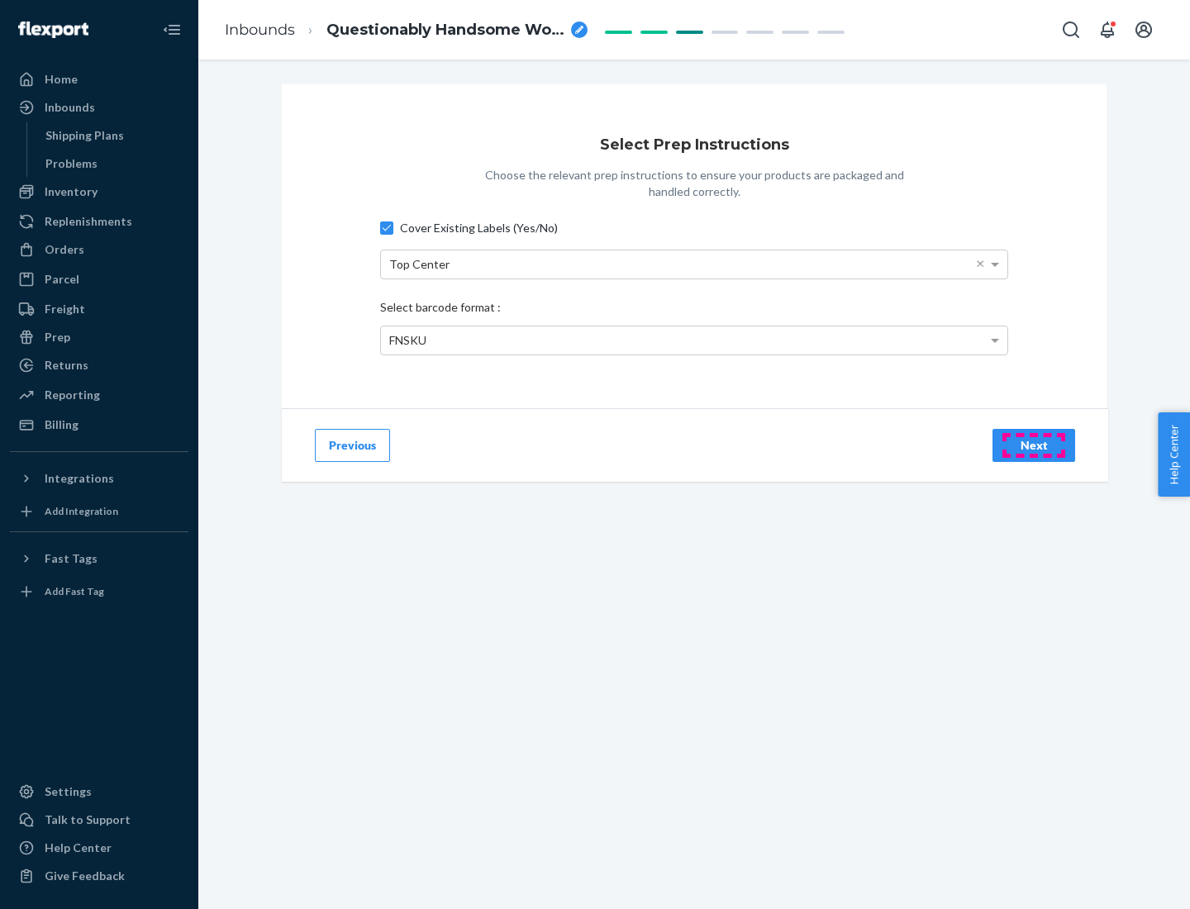
click at [1034, 445] on div "Next" at bounding box center [1034, 445] width 55 height 17
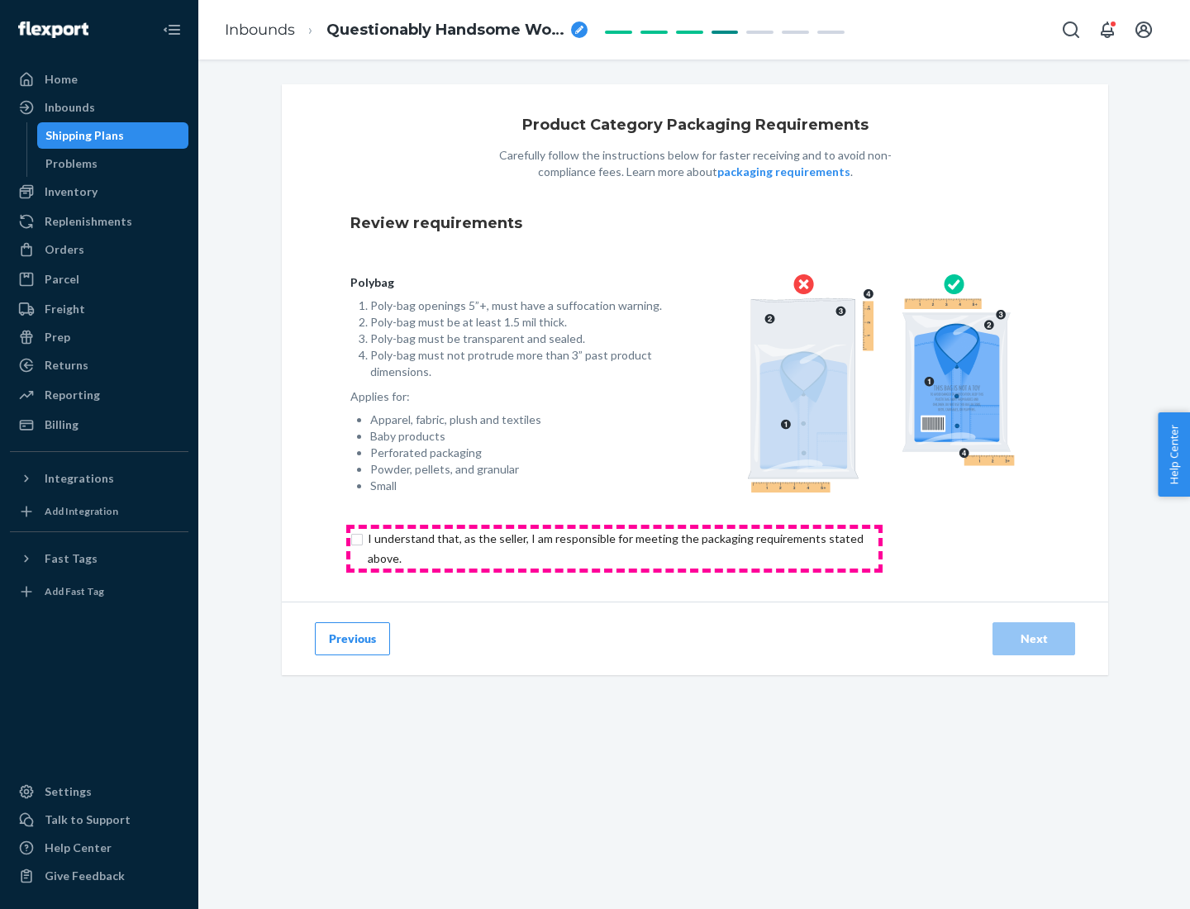
click at [614, 548] on input "checkbox" at bounding box center [625, 549] width 550 height 40
checkbox input "true"
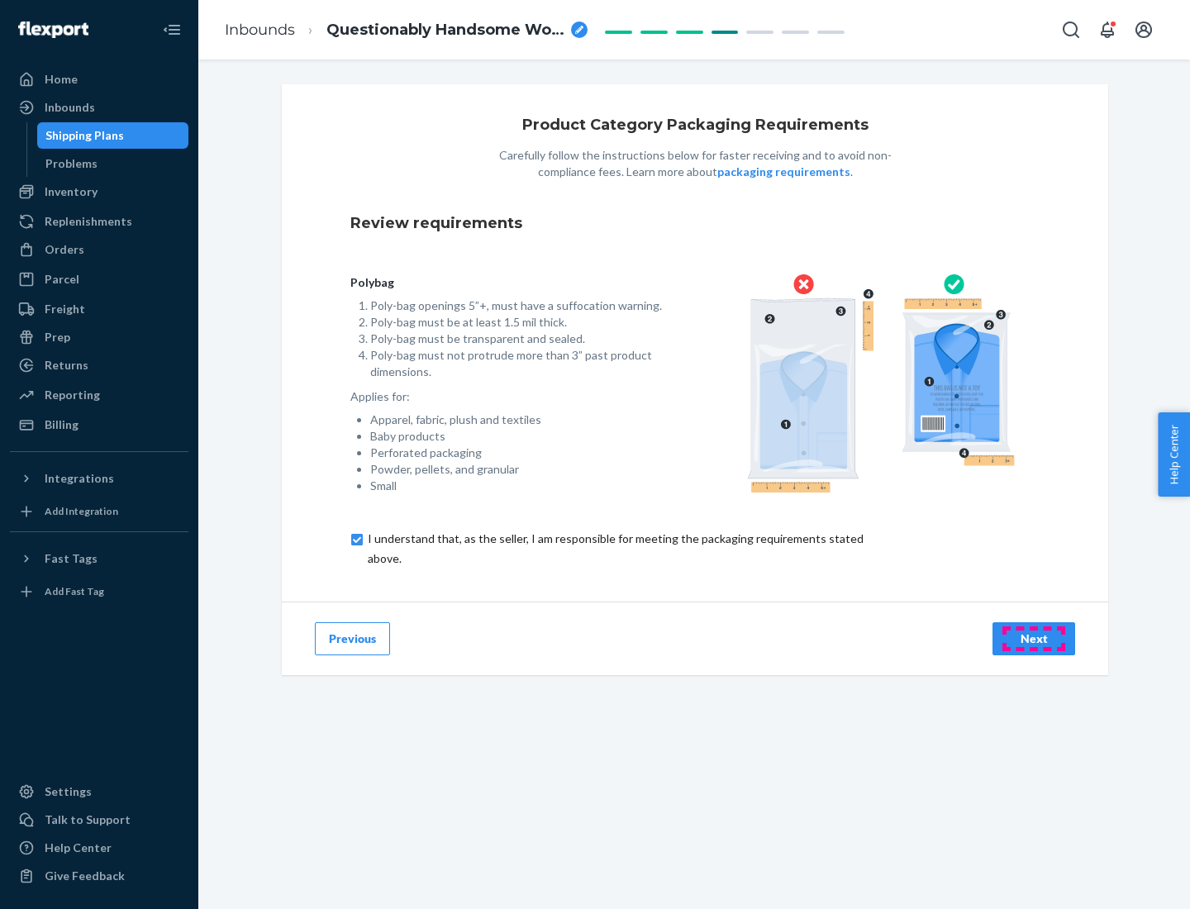
click at [1034, 638] on div "Next" at bounding box center [1034, 639] width 55 height 17
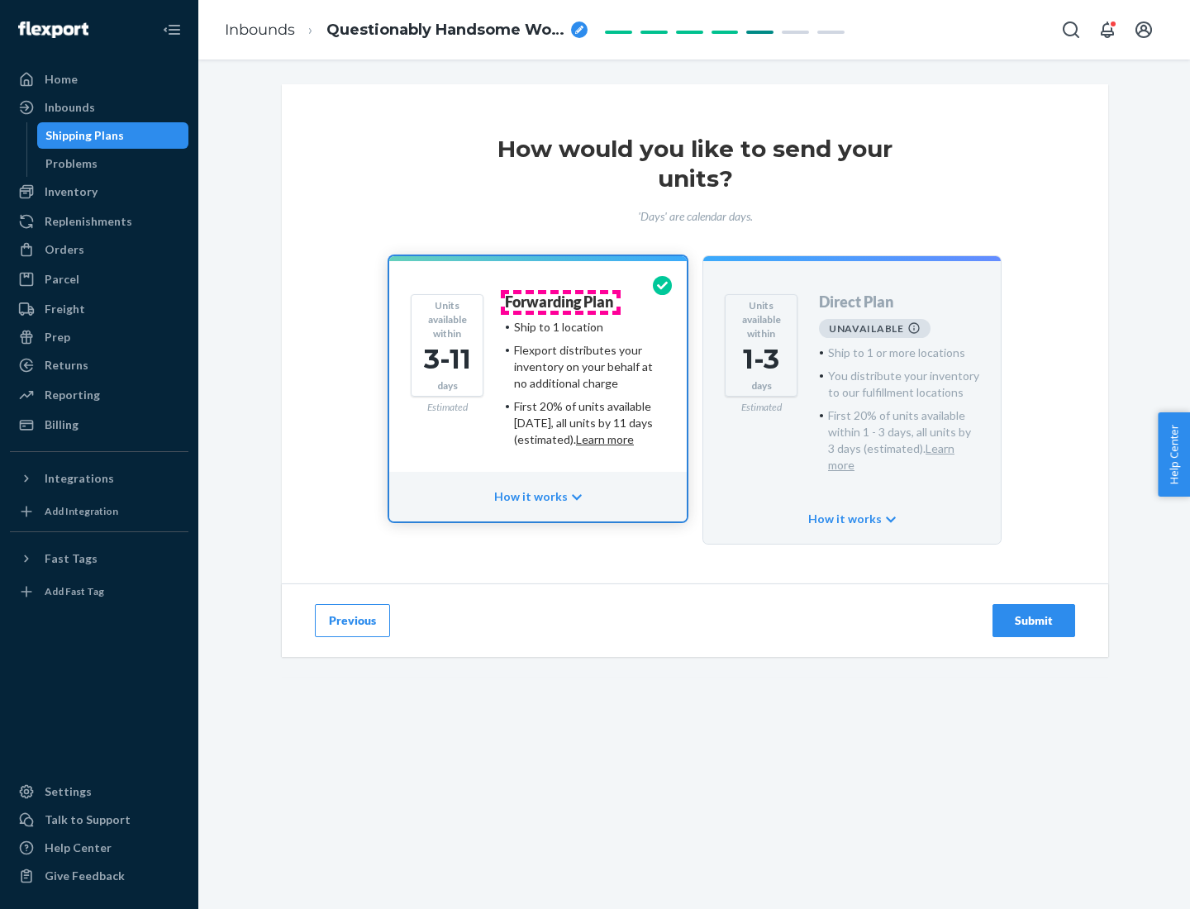
click at [560, 302] on h4 "Forwarding Plan" at bounding box center [559, 302] width 108 height 17
click at [1034, 612] on div "Submit" at bounding box center [1034, 620] width 55 height 17
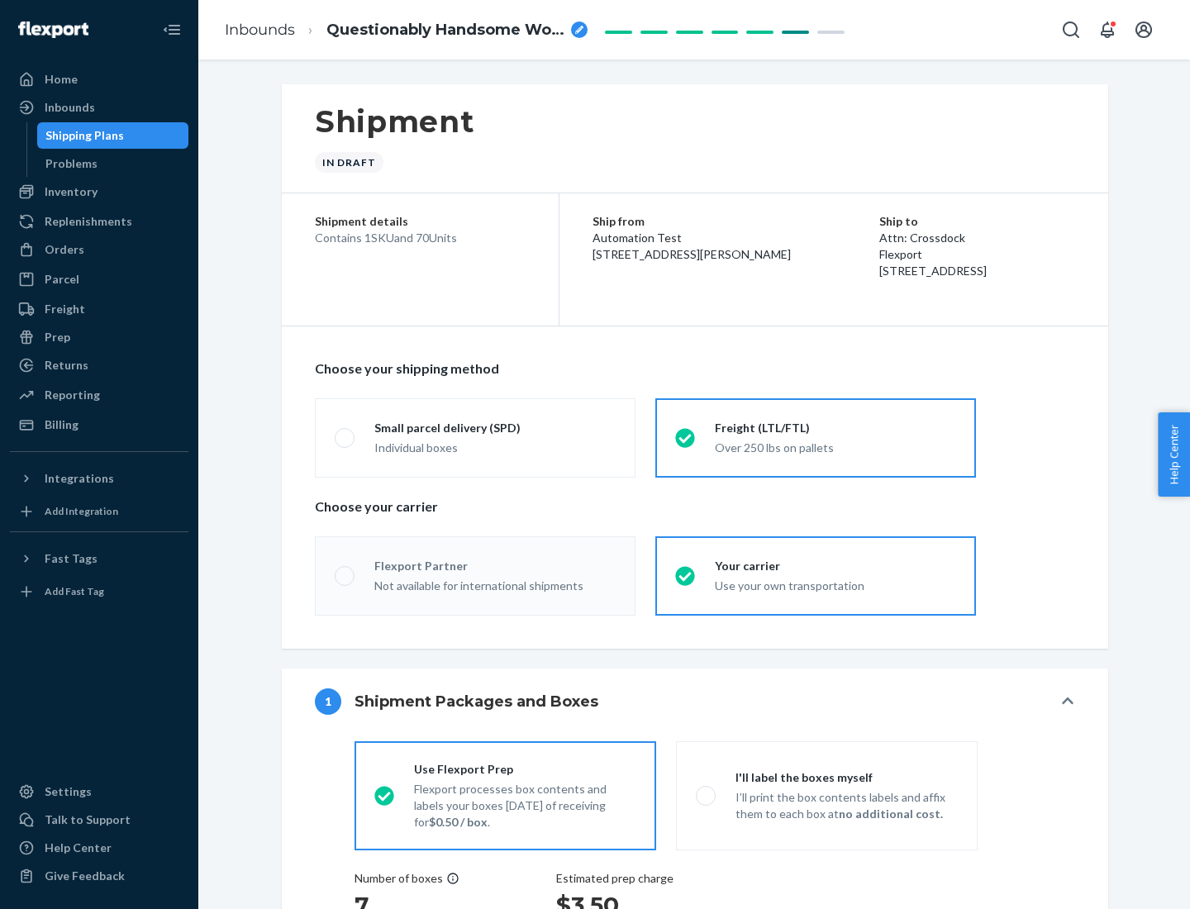
radio input "true"
radio input "false"
radio input "true"
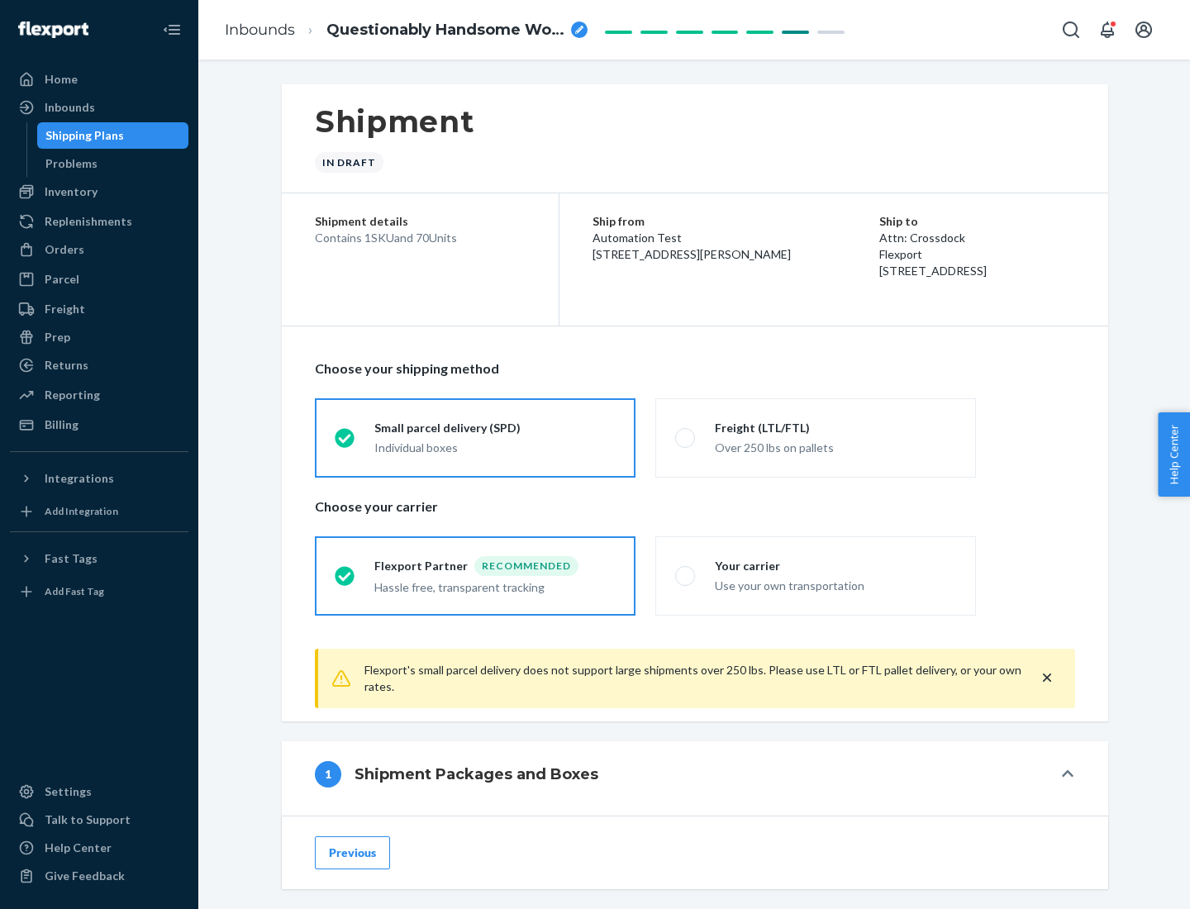
click at [495, 445] on div "Individual boxes" at bounding box center [494, 448] width 241 height 17
click at [345, 443] on input "Small parcel delivery (SPD) Individual boxes" at bounding box center [340, 437] width 11 height 11
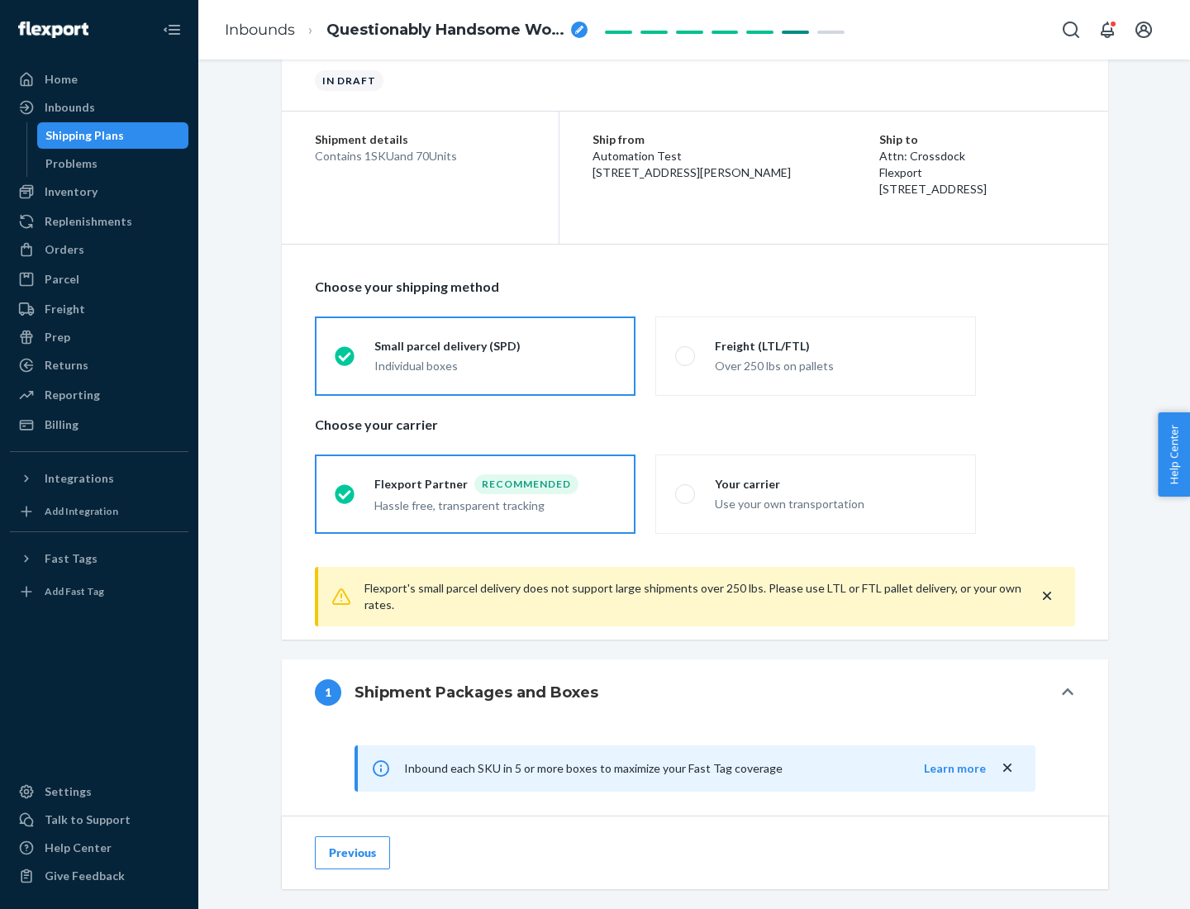
click at [835, 483] on div "Your carrier" at bounding box center [835, 484] width 241 height 17
click at [686, 488] on input "Your carrier Use your own transportation" at bounding box center [680, 493] width 11 height 11
radio input "true"
radio input "false"
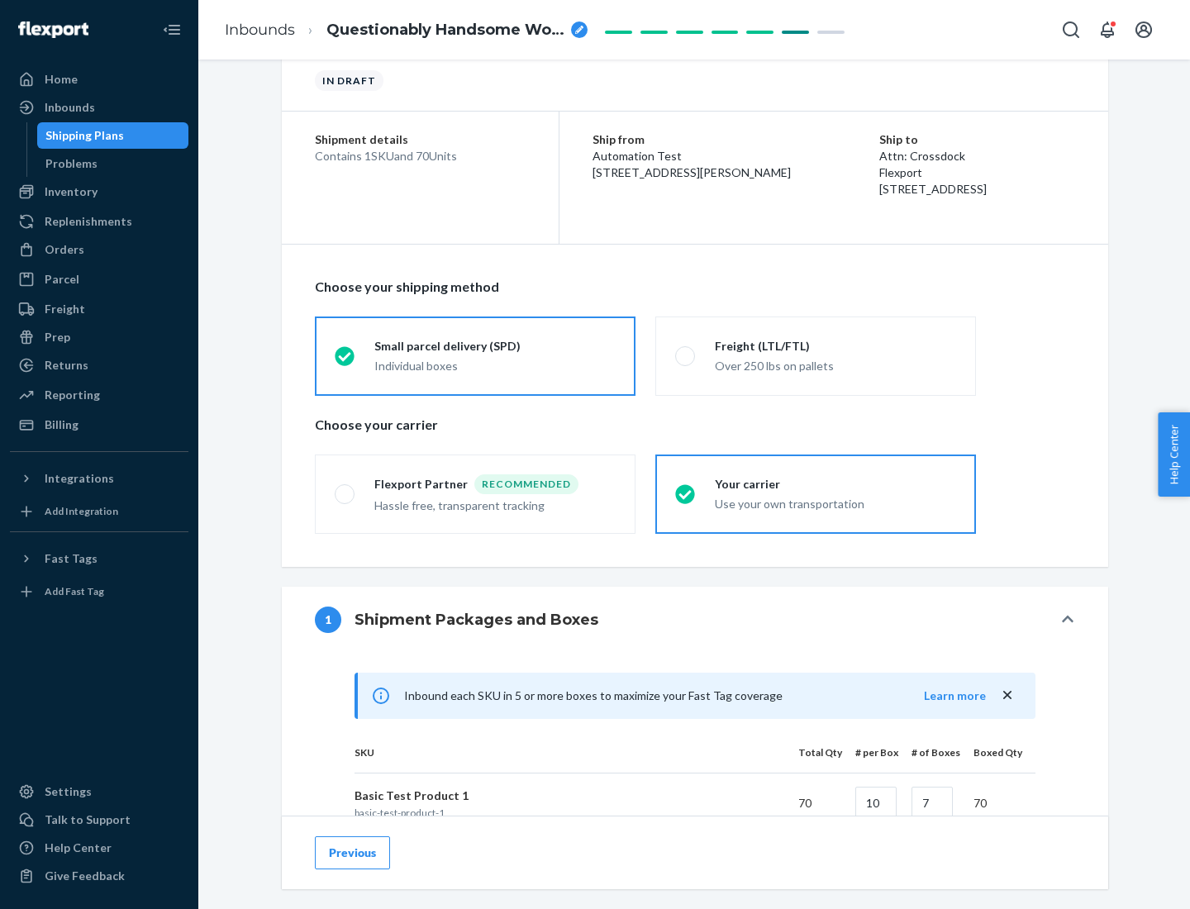
scroll to position [401, 0]
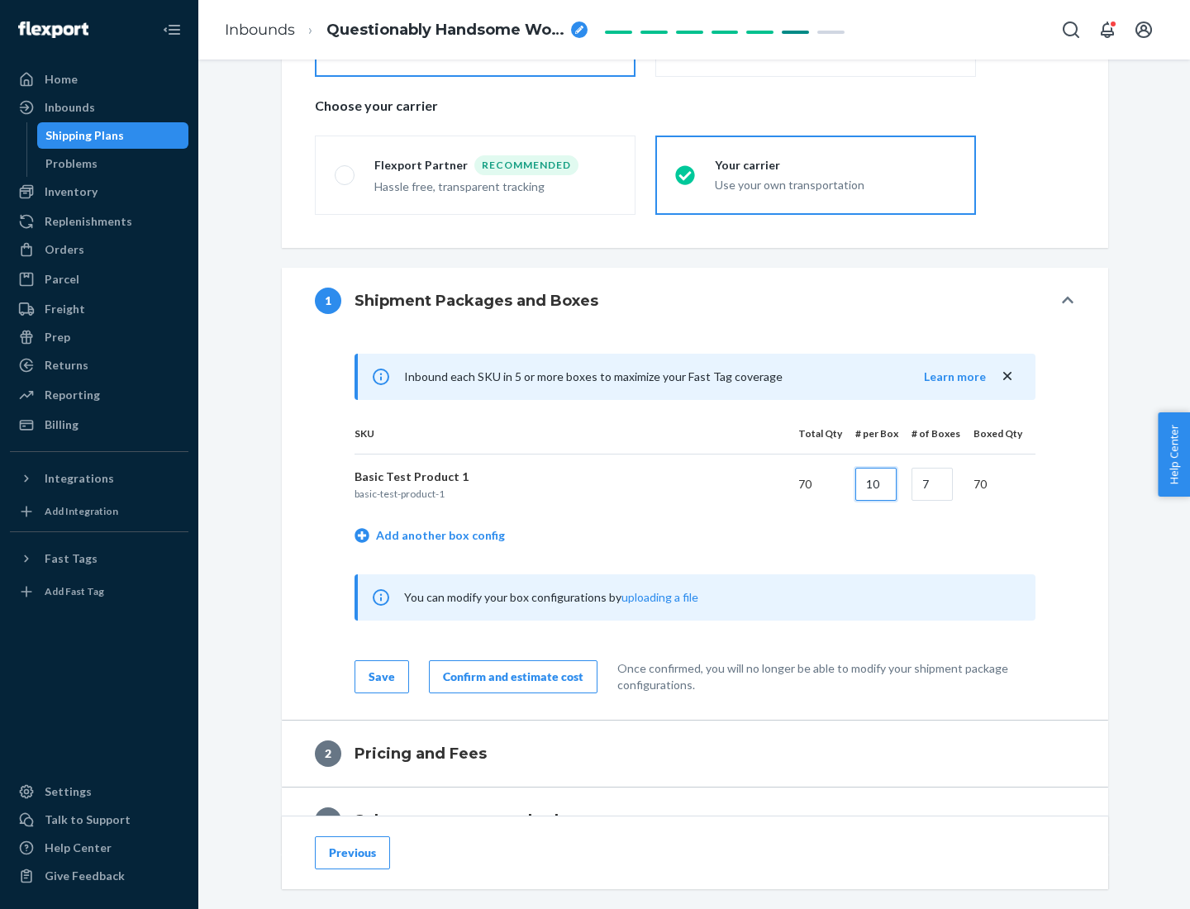
type input "10"
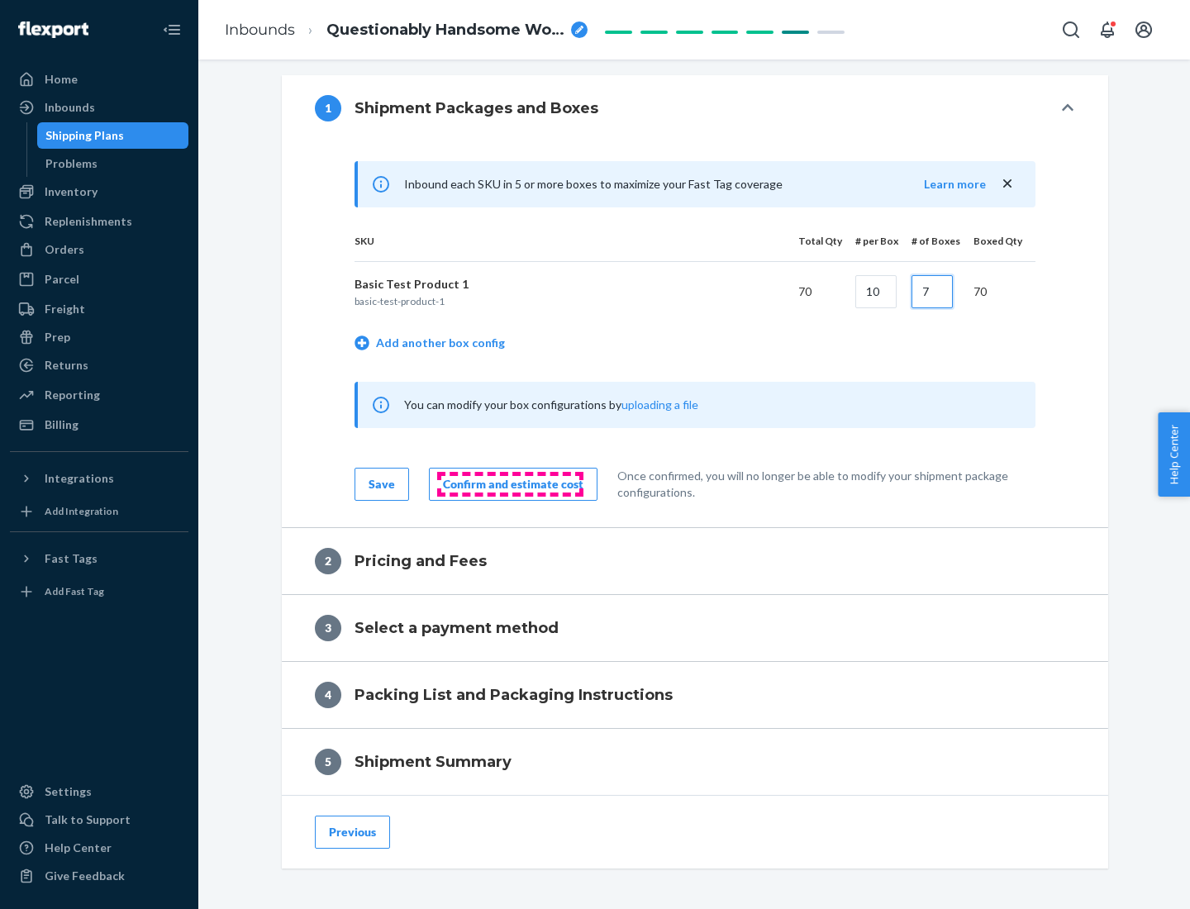
type input "7"
click at [510, 483] on div "Confirm and estimate cost" at bounding box center [513, 484] width 140 height 17
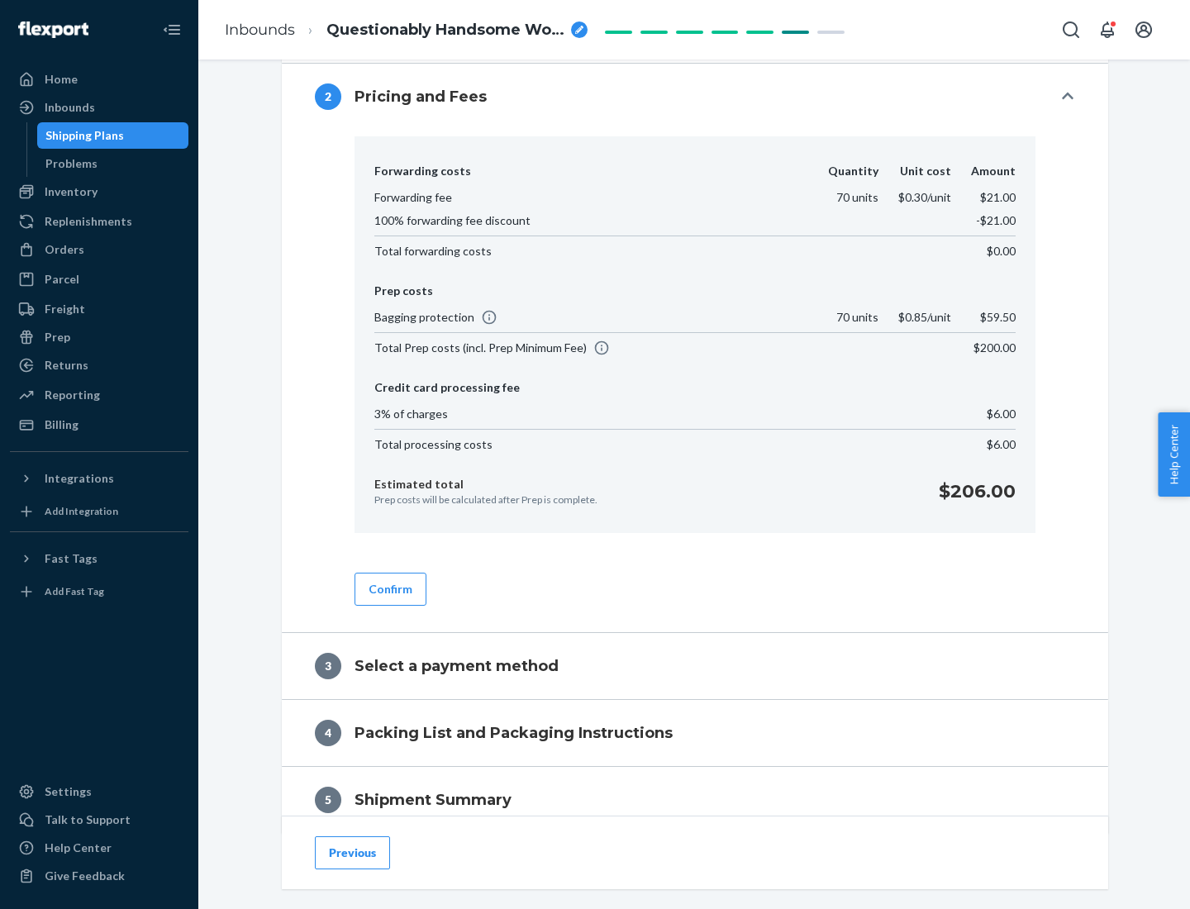
scroll to position [777, 0]
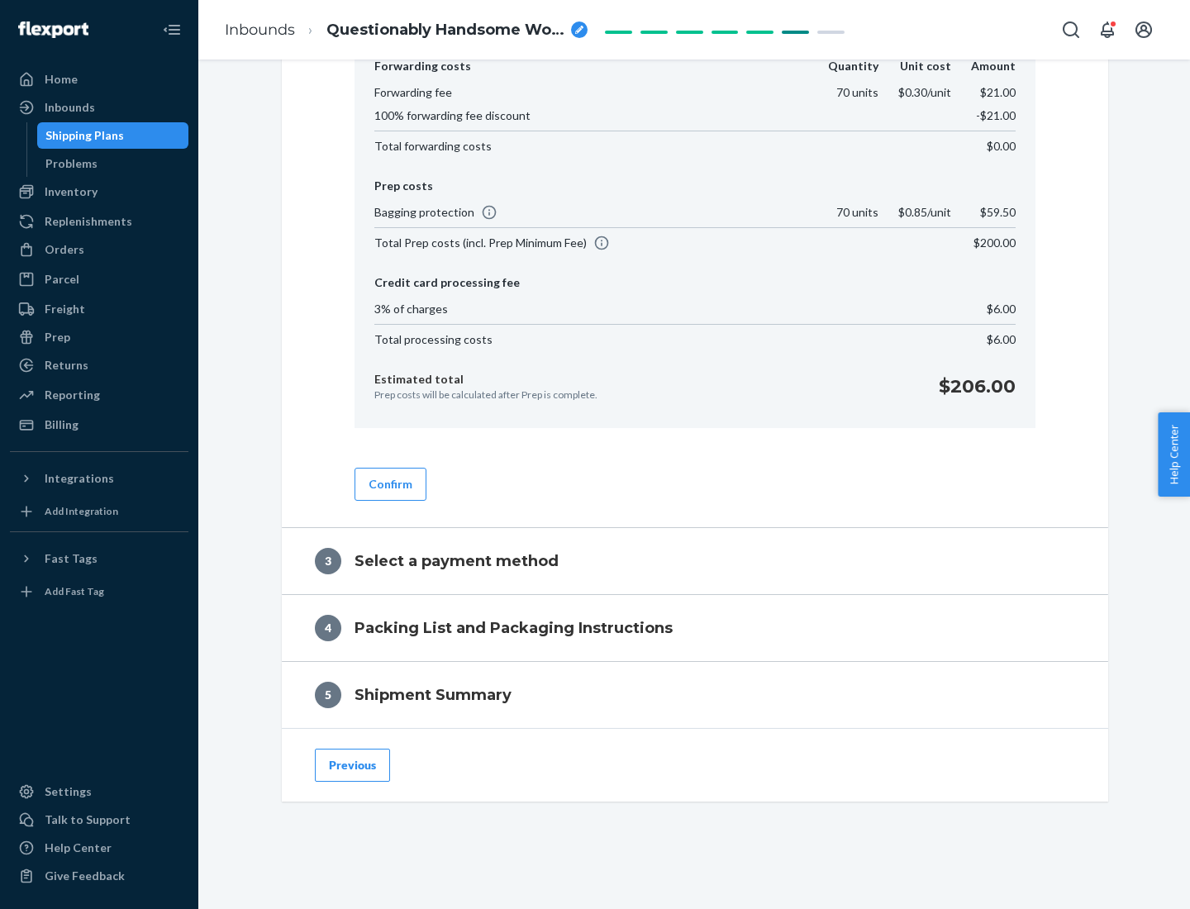
click at [389, 483] on button "Confirm" at bounding box center [391, 484] width 72 height 33
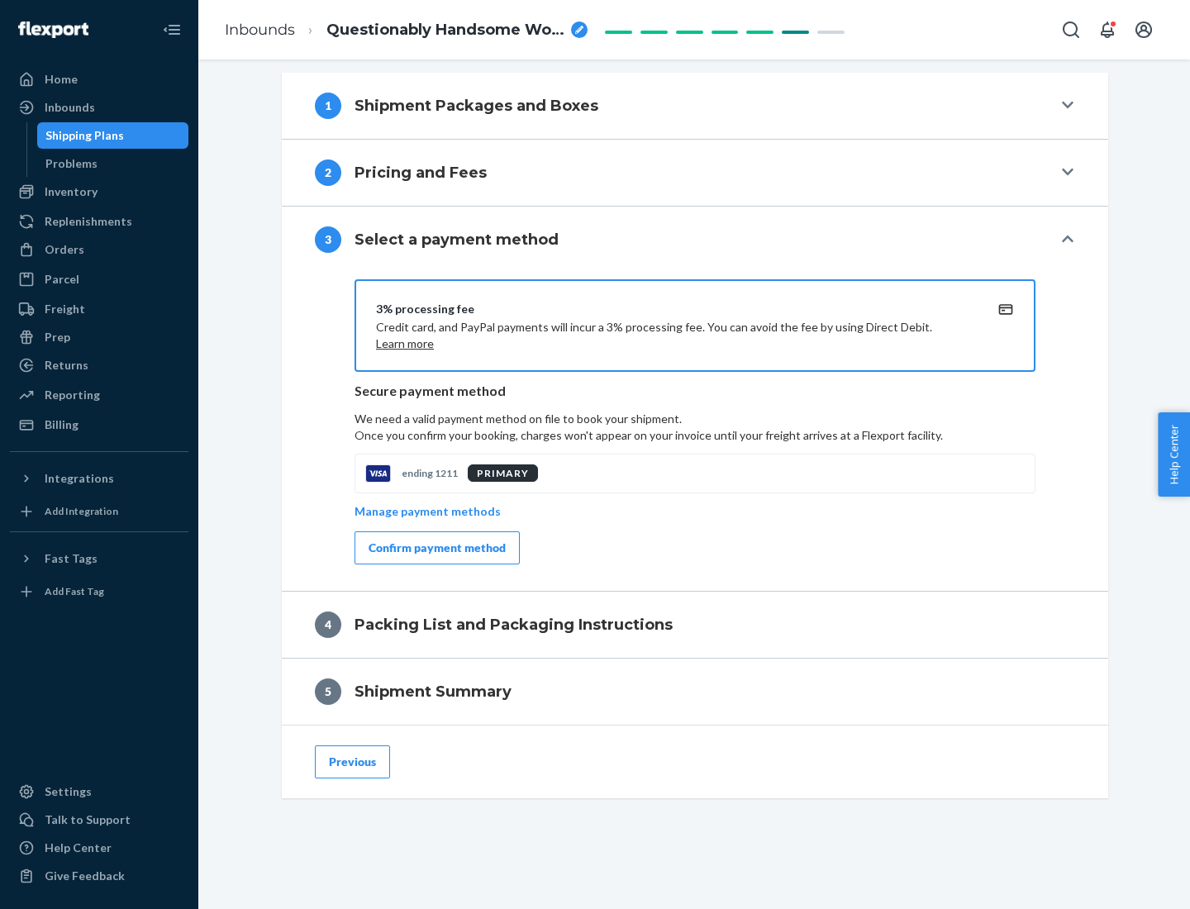
scroll to position [596, 0]
click at [435, 548] on div "Confirm payment method" at bounding box center [437, 548] width 137 height 17
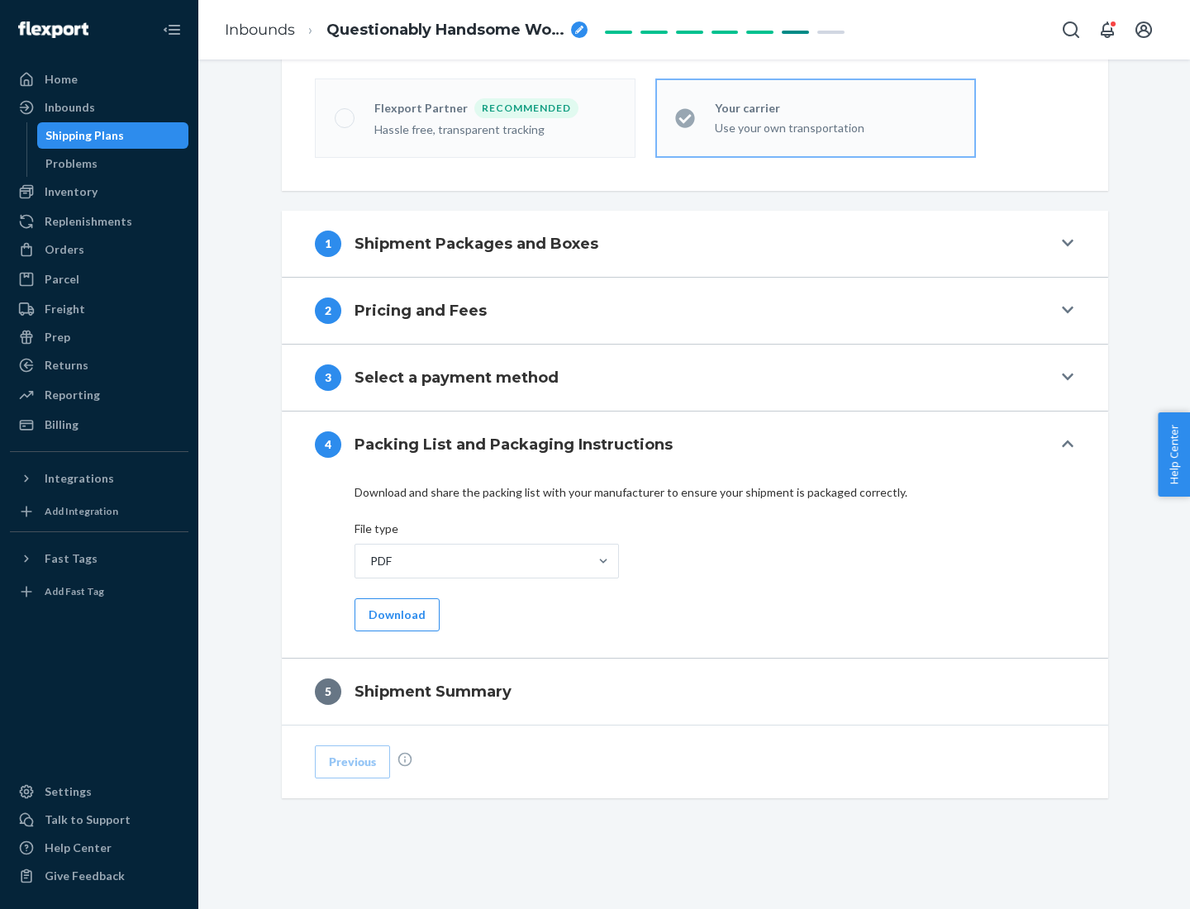
scroll to position [458, 0]
click at [395, 614] on button "Download" at bounding box center [397, 614] width 85 height 33
